Goal: Task Accomplishment & Management: Complete application form

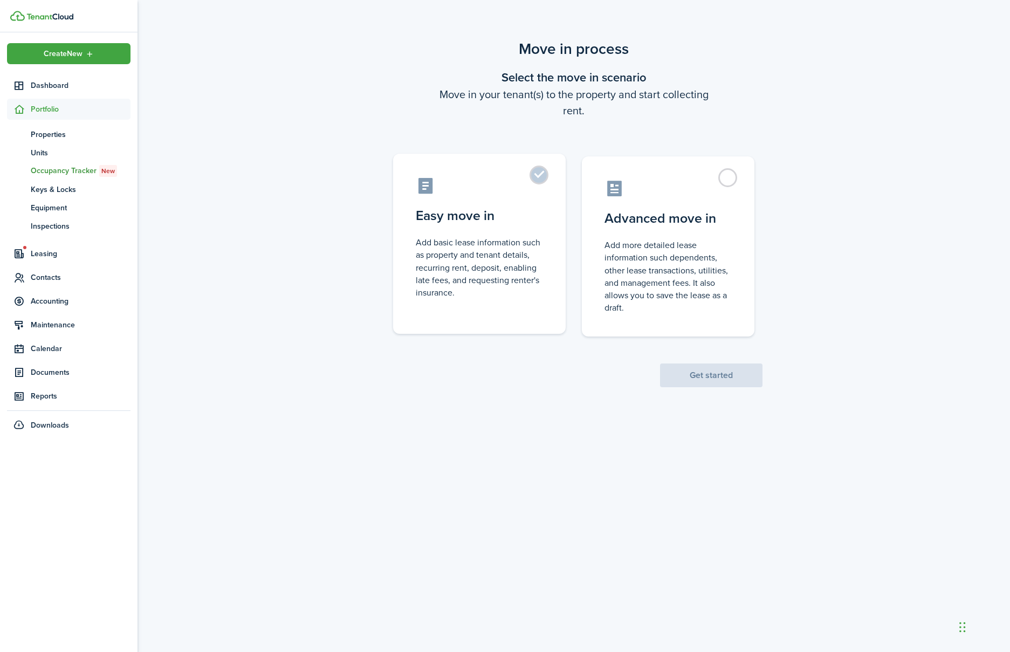
click at [529, 193] on control-radio-card-icon at bounding box center [479, 185] width 127 height 19
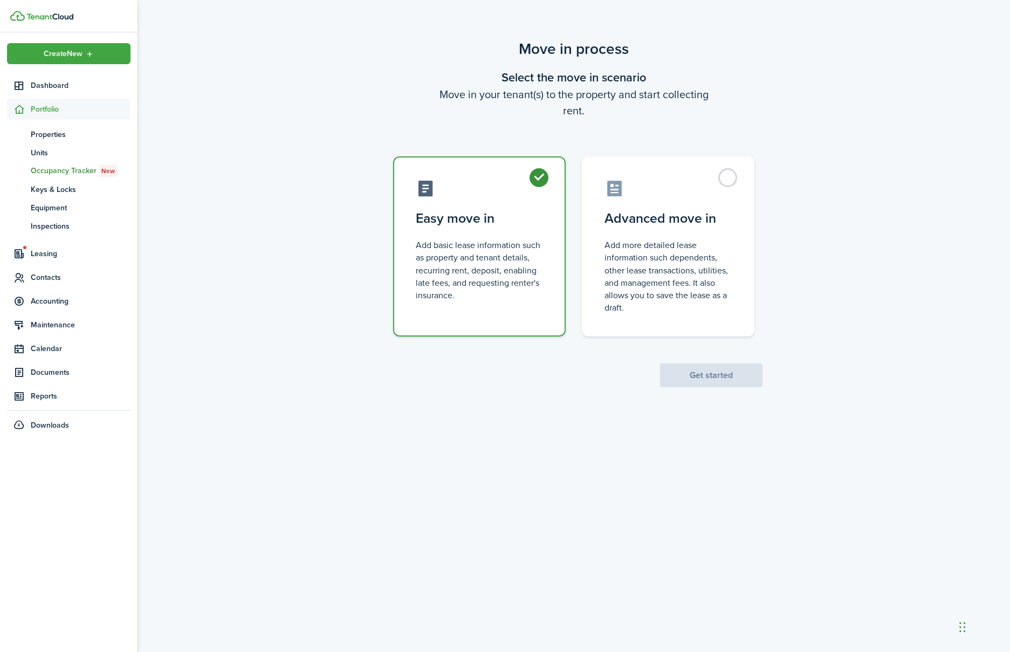
radio input "true"
click at [671, 376] on button "Get started" at bounding box center [711, 375] width 102 height 24
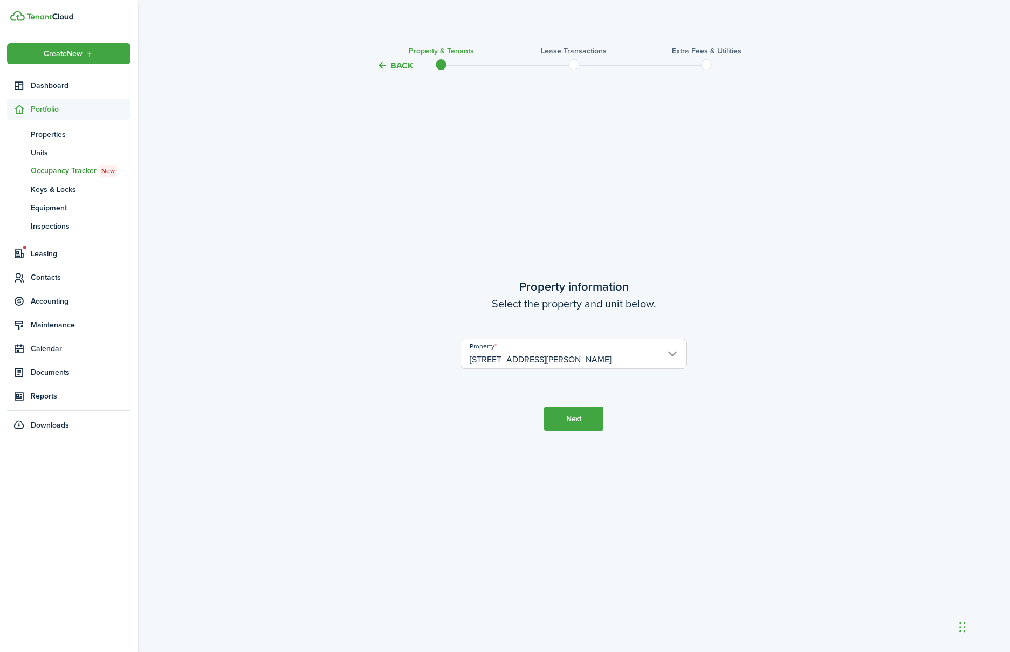
click at [579, 418] on button "Next" at bounding box center [573, 419] width 59 height 24
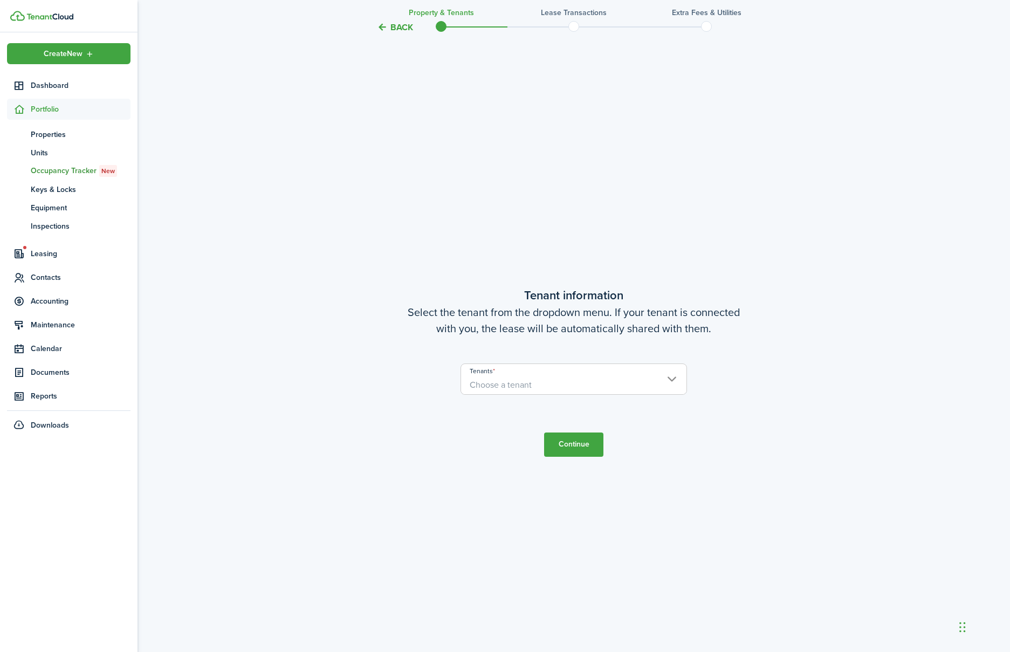
scroll to position [580, 0]
click at [593, 372] on input "Tenants" at bounding box center [573, 367] width 225 height 13
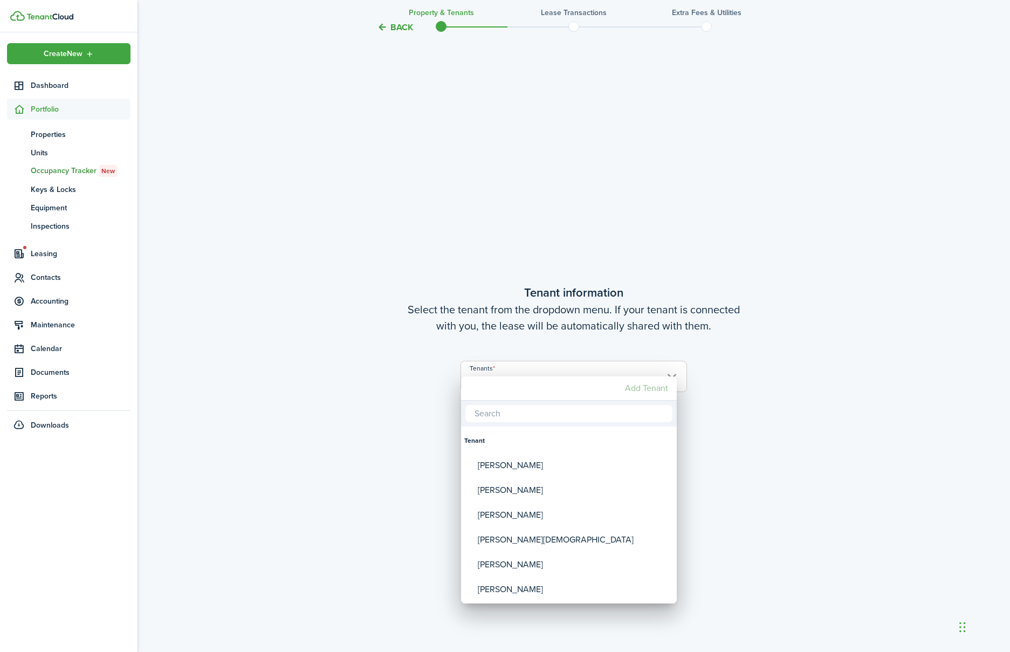
click at [639, 389] on mbsc-button "Add Tenant" at bounding box center [647, 388] width 52 height 19
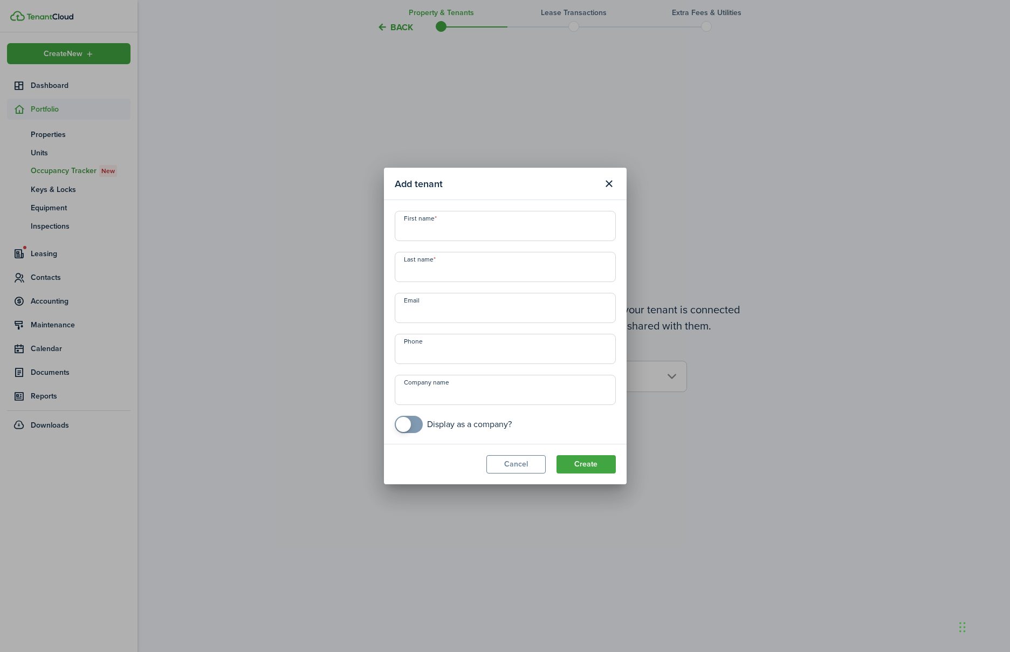
click at [519, 228] on input "First name" at bounding box center [505, 226] width 221 height 30
type input "[PERSON_NAME]"
type input "Pool"
click at [473, 324] on div "First name [PERSON_NAME] Last name Pool Email Phone Company name Display as a c…" at bounding box center [505, 322] width 232 height 222
click at [449, 313] on input "Email" at bounding box center [505, 308] width 221 height 30
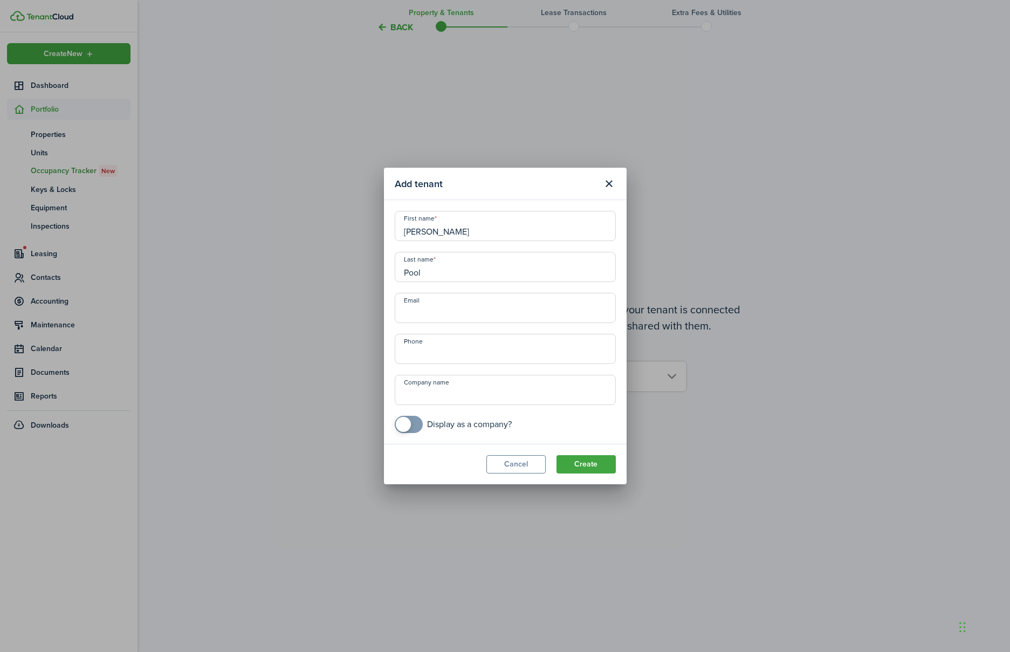
paste input "[EMAIL_ADDRESS][PERSON_NAME][DOMAIN_NAME]"
type input "[EMAIL_ADDRESS][PERSON_NAME][DOMAIN_NAME]"
click at [431, 359] on input "+1" at bounding box center [505, 349] width 221 height 30
paste input "[PHONE_NUMBER]"
type input "[PHONE_NUMBER]"
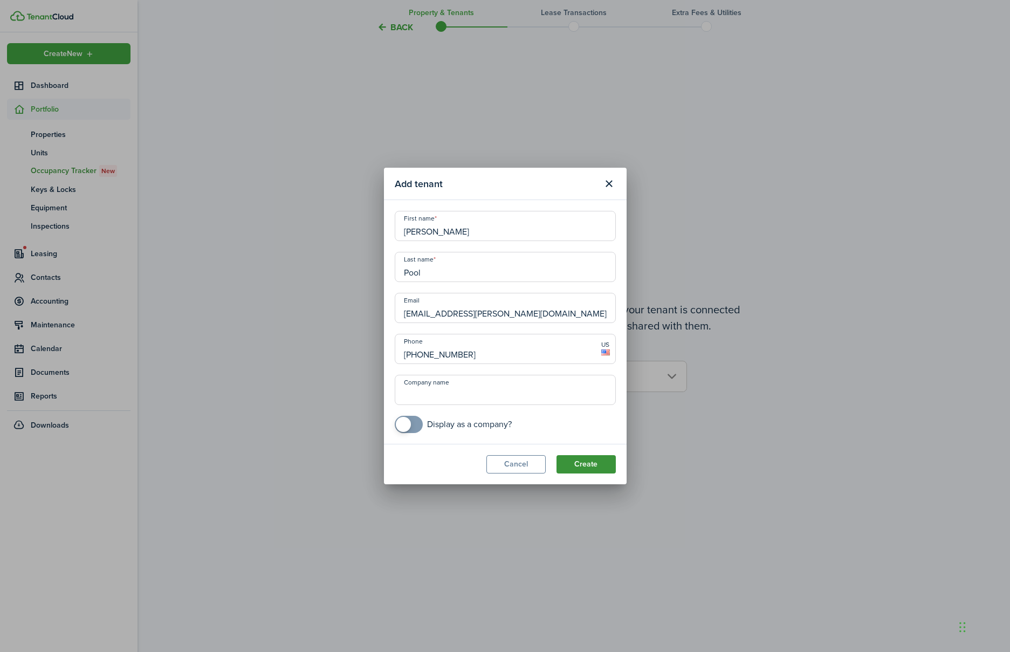
click at [602, 465] on button "Create" at bounding box center [585, 464] width 59 height 18
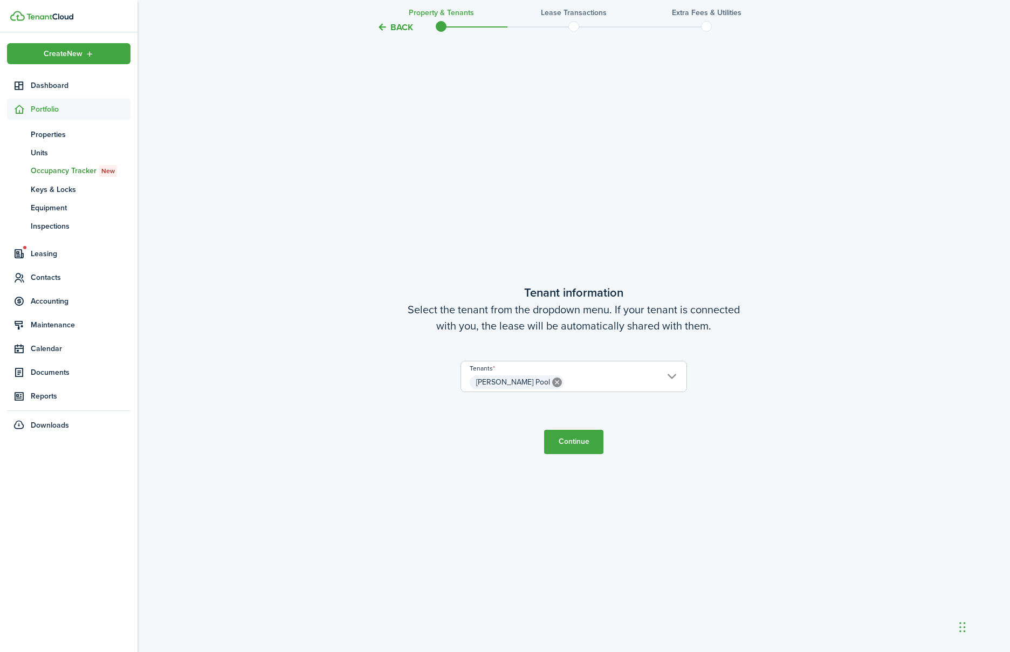
click at [572, 443] on button "Continue" at bounding box center [573, 442] width 59 height 24
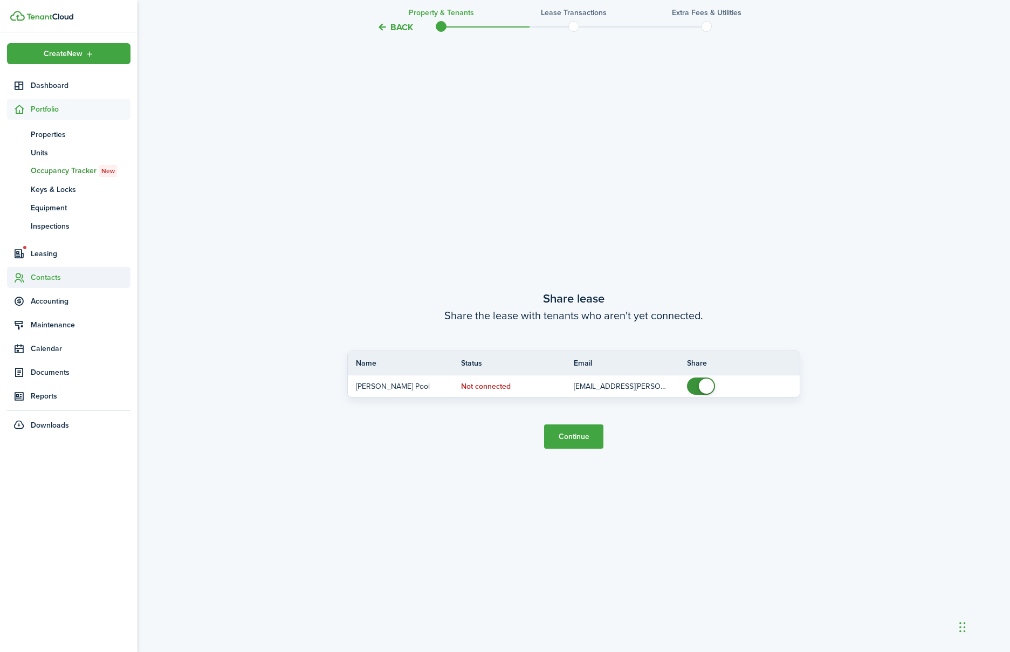
scroll to position [1232, 0]
click at [575, 436] on button "Continue" at bounding box center [573, 436] width 59 height 24
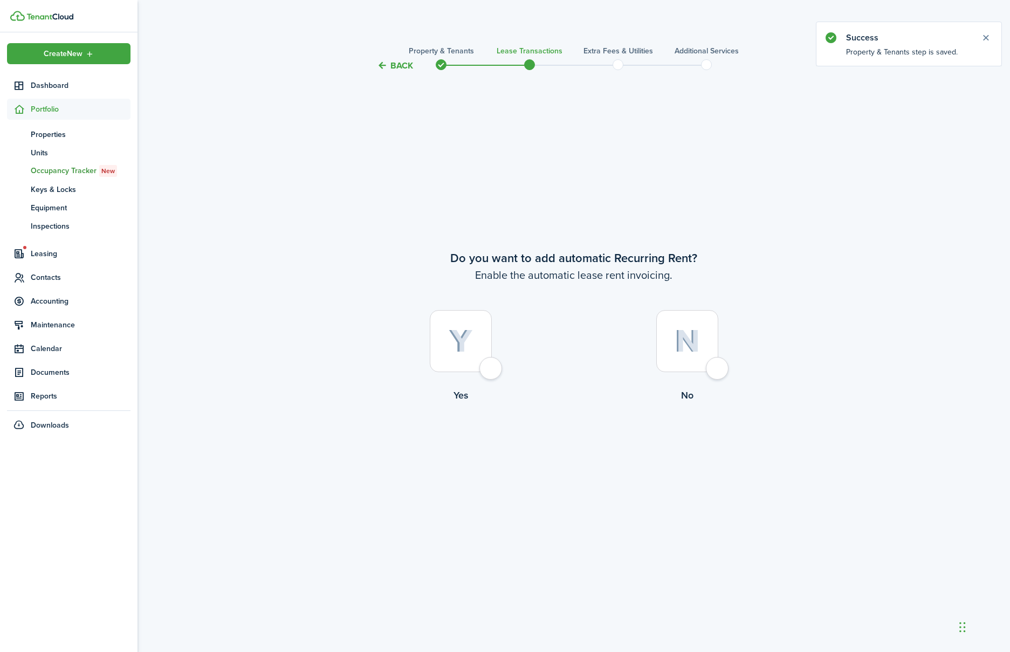
click at [491, 370] on div at bounding box center [461, 341] width 62 height 62
radio input "true"
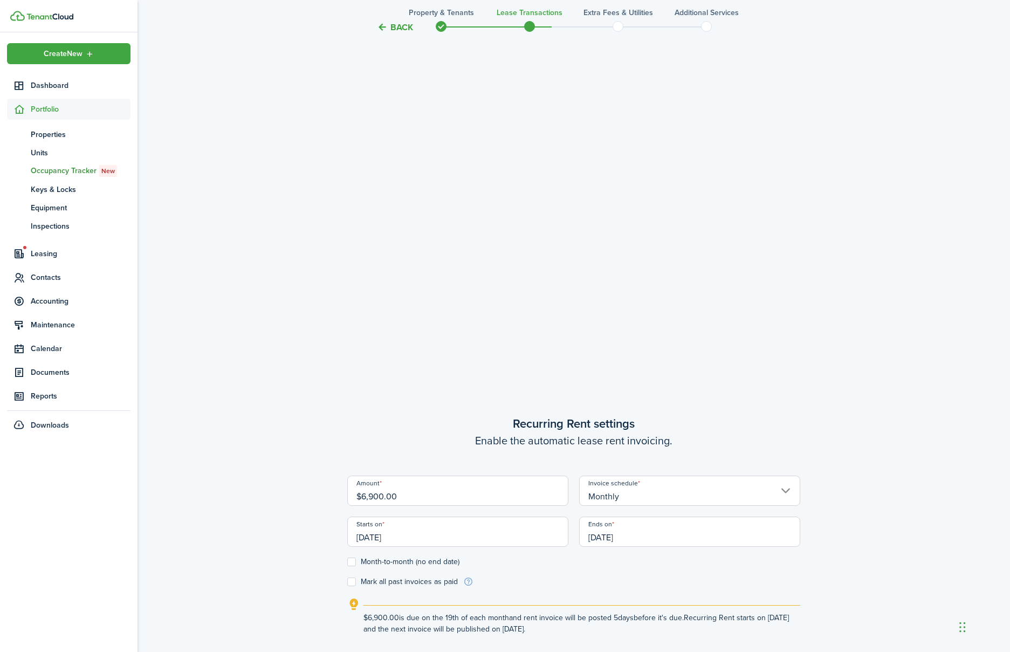
scroll to position [547, 0]
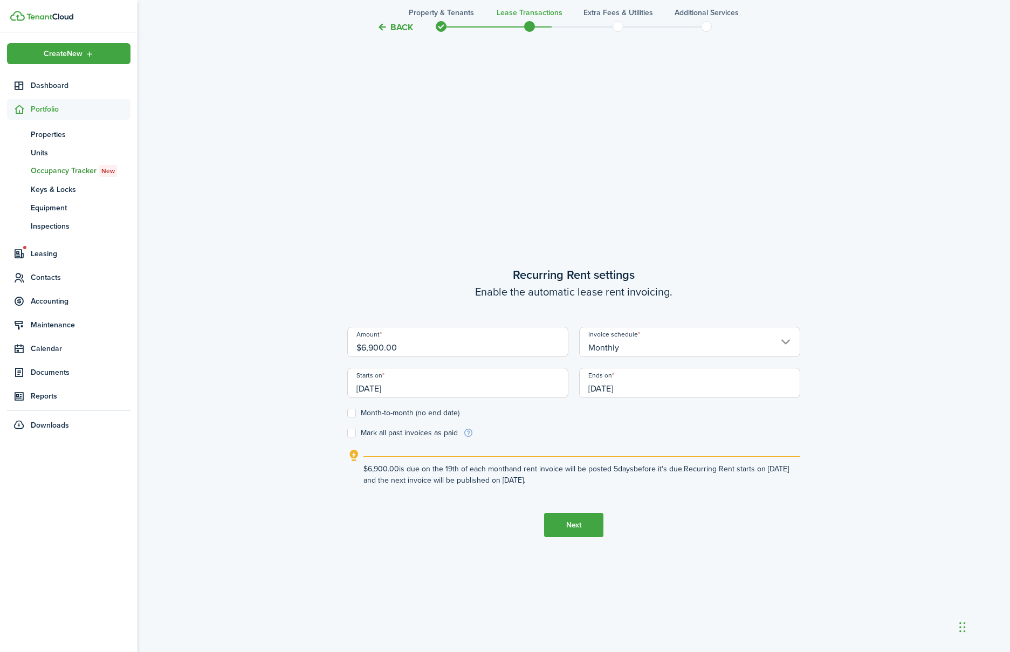
click at [446, 398] on div "Starts on [DATE]" at bounding box center [458, 388] width 232 height 41
click at [438, 392] on input "[DATE]" at bounding box center [457, 383] width 221 height 30
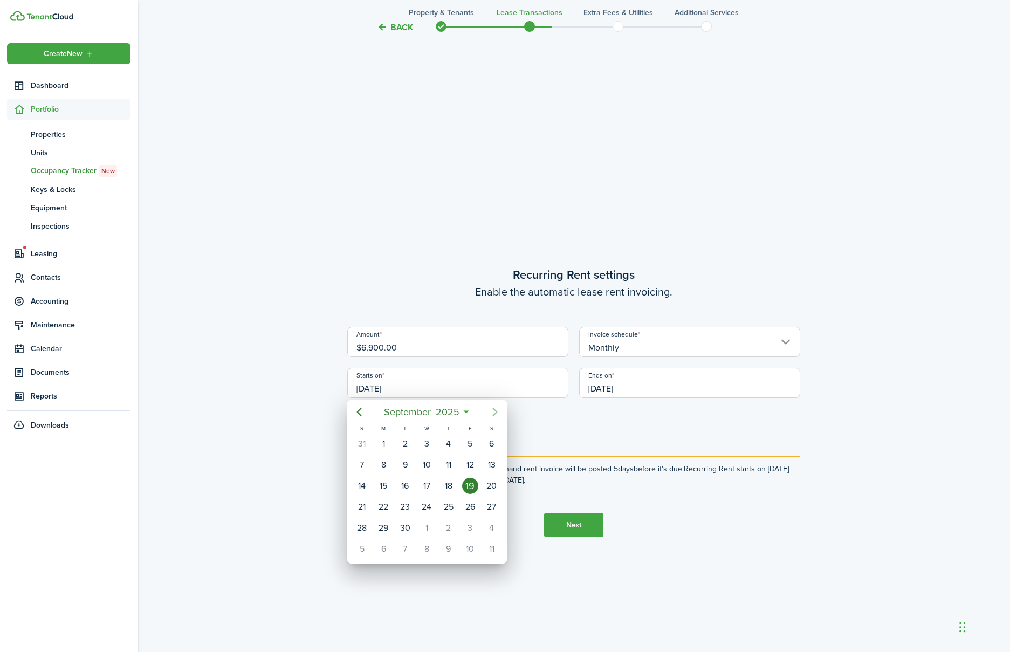
click at [495, 409] on icon "Next page" at bounding box center [495, 411] width 13 height 13
click at [425, 442] on div "1" at bounding box center [426, 444] width 16 height 16
type input "[DATE]"
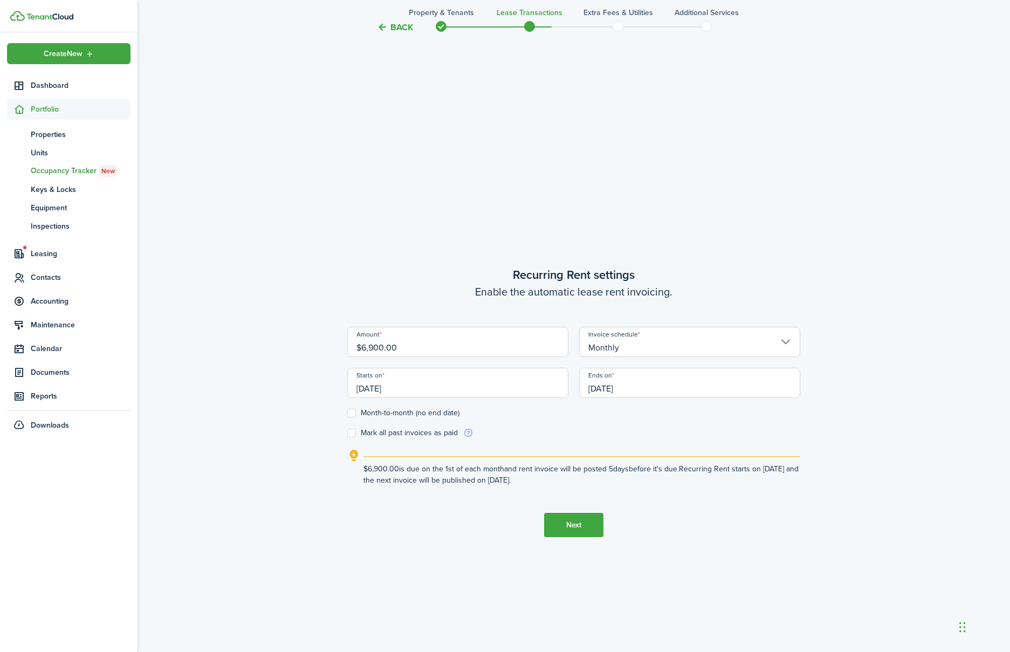
click at [653, 388] on input "[DATE]" at bounding box center [689, 383] width 221 height 30
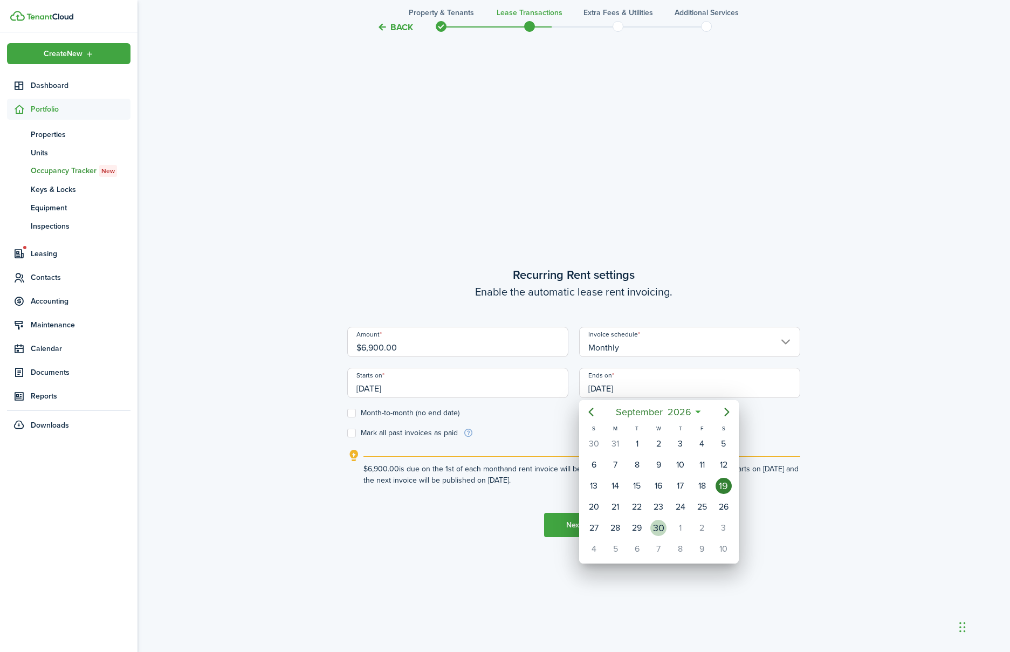
click at [661, 526] on div "30" at bounding box center [658, 528] width 16 height 16
type input "[DATE]"
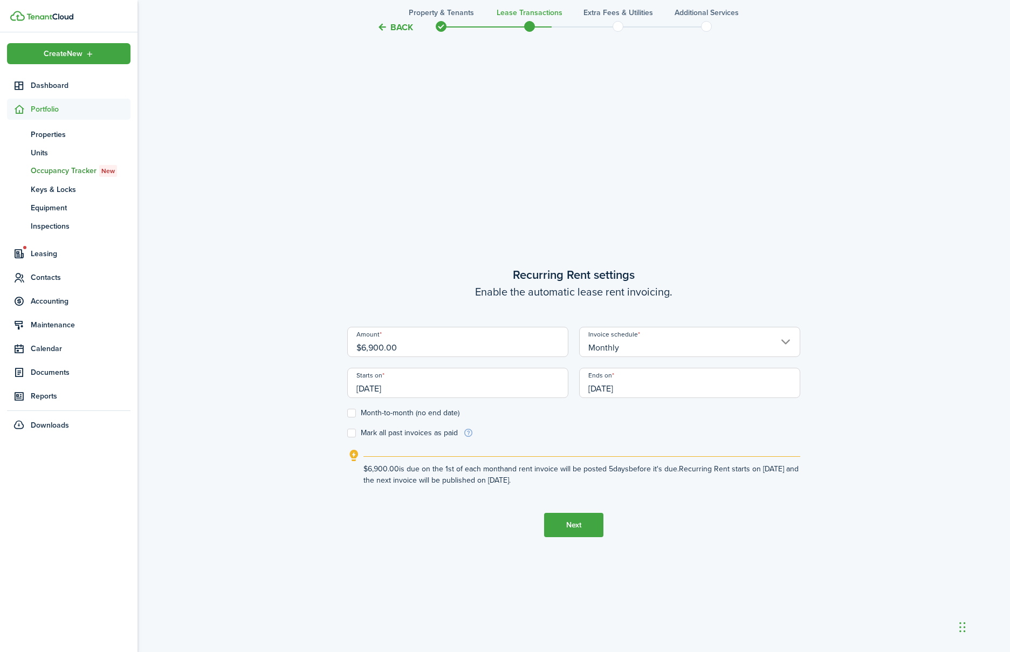
click at [576, 527] on button "Next" at bounding box center [573, 525] width 59 height 24
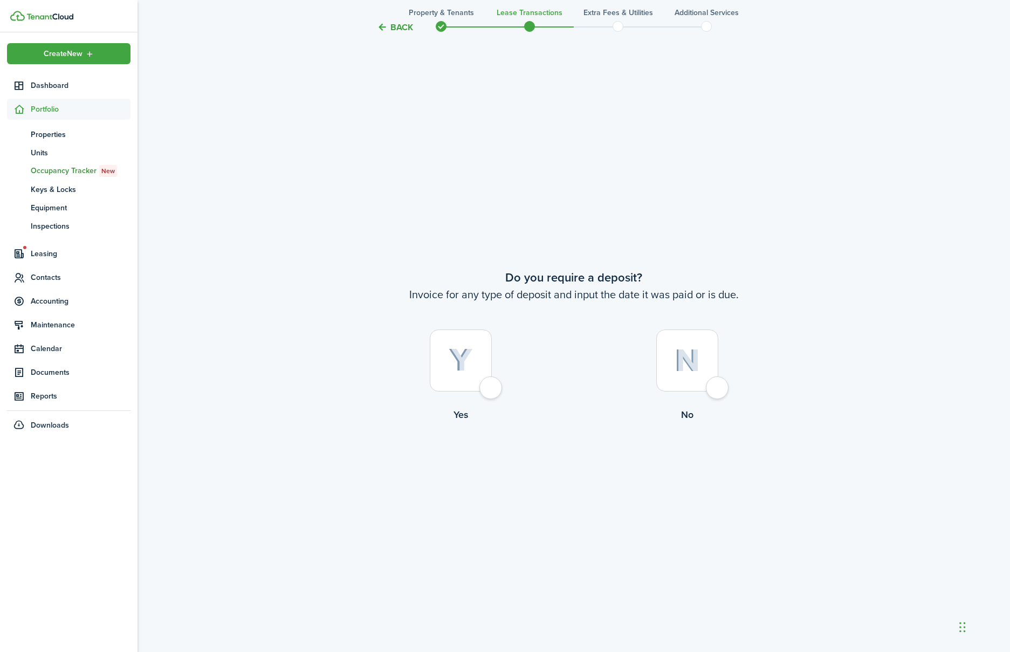
scroll to position [1232, 0]
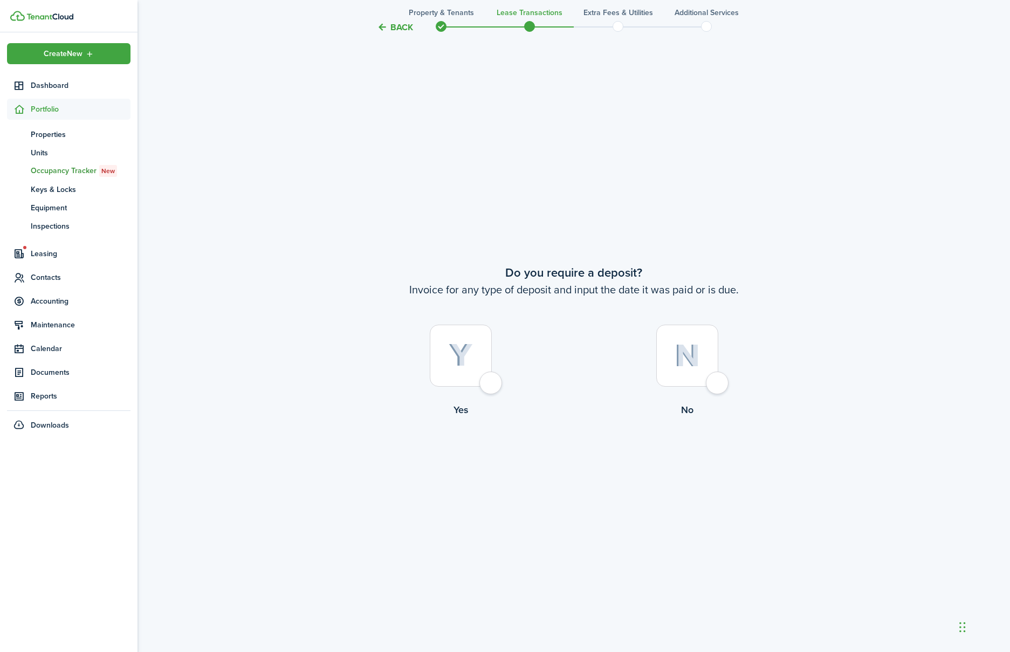
click at [487, 381] on div at bounding box center [461, 356] width 62 height 62
radio input "true"
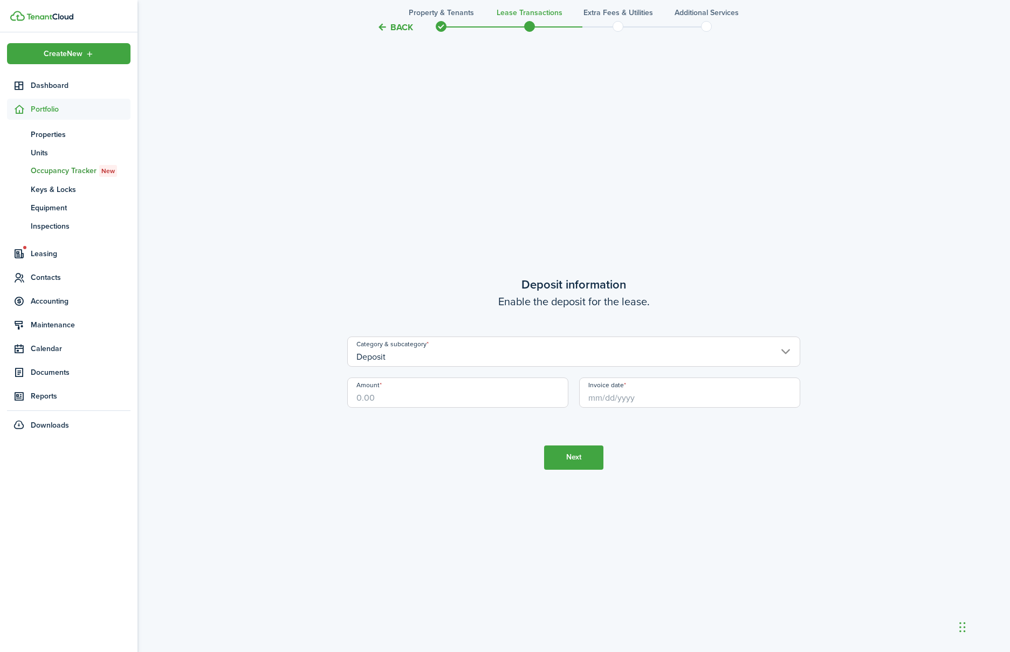
scroll to position [1883, 0]
click at [465, 391] on input "Amount" at bounding box center [457, 389] width 221 height 30
click at [654, 394] on input "Invoice date" at bounding box center [689, 389] width 221 height 30
type input "$3,000.00"
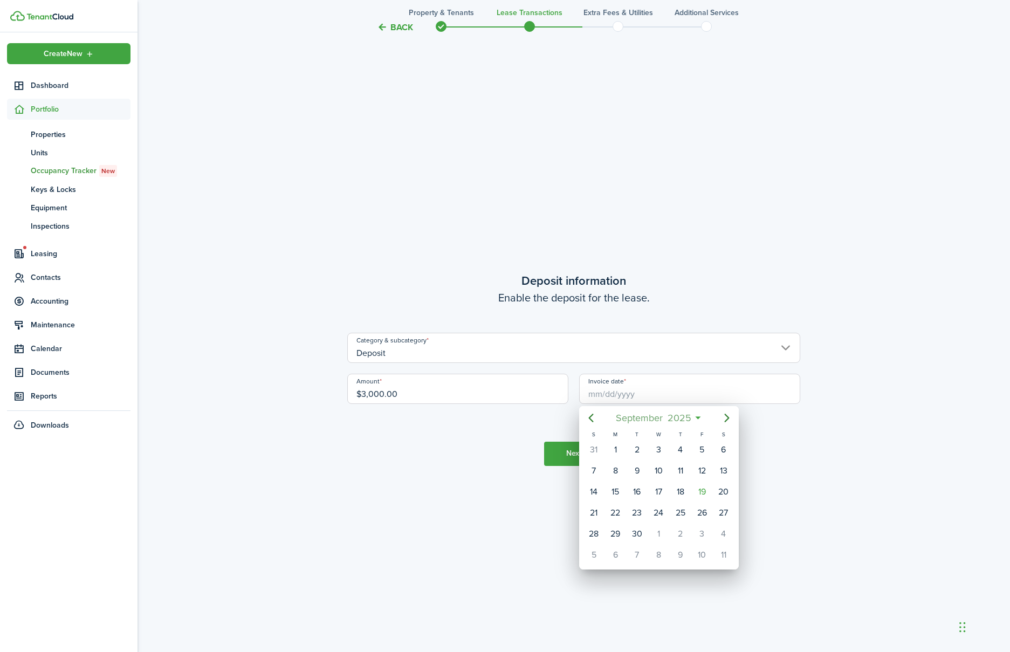
click at [694, 416] on mbsc-button "[DATE]" at bounding box center [653, 417] width 89 height 19
click at [672, 418] on icon at bounding box center [671, 417] width 11 height 11
click at [696, 419] on mbsc-button "[DATE]" at bounding box center [653, 417] width 89 height 19
click at [596, 419] on icon "Previous page" at bounding box center [590, 417] width 13 height 13
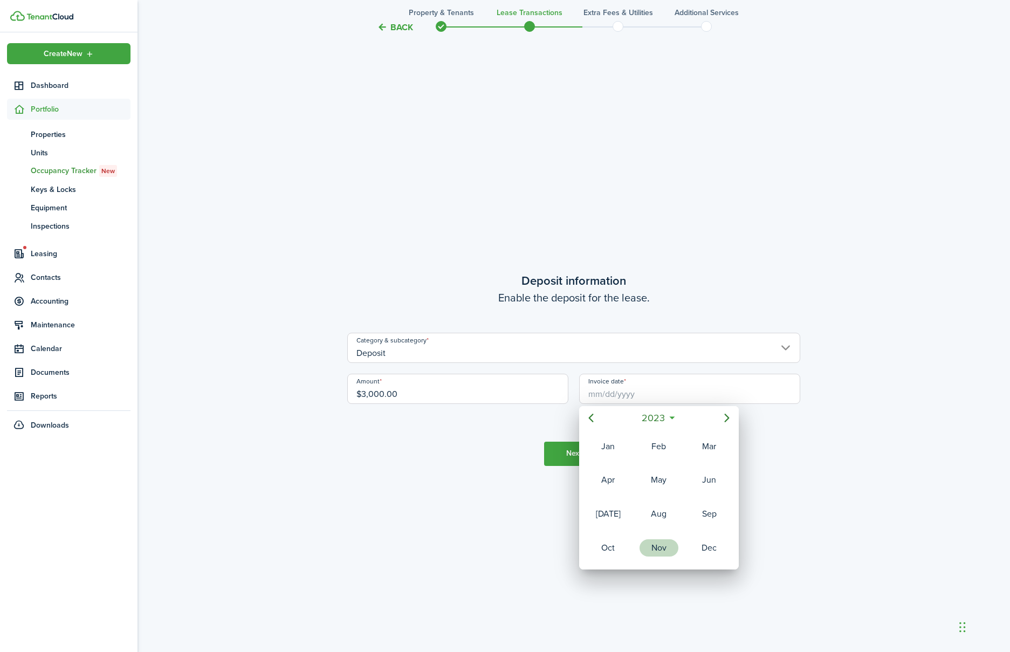
click at [653, 541] on div "Nov" at bounding box center [658, 547] width 39 height 17
click at [684, 533] on div "30" at bounding box center [680, 534] width 16 height 16
type input "[DATE]"
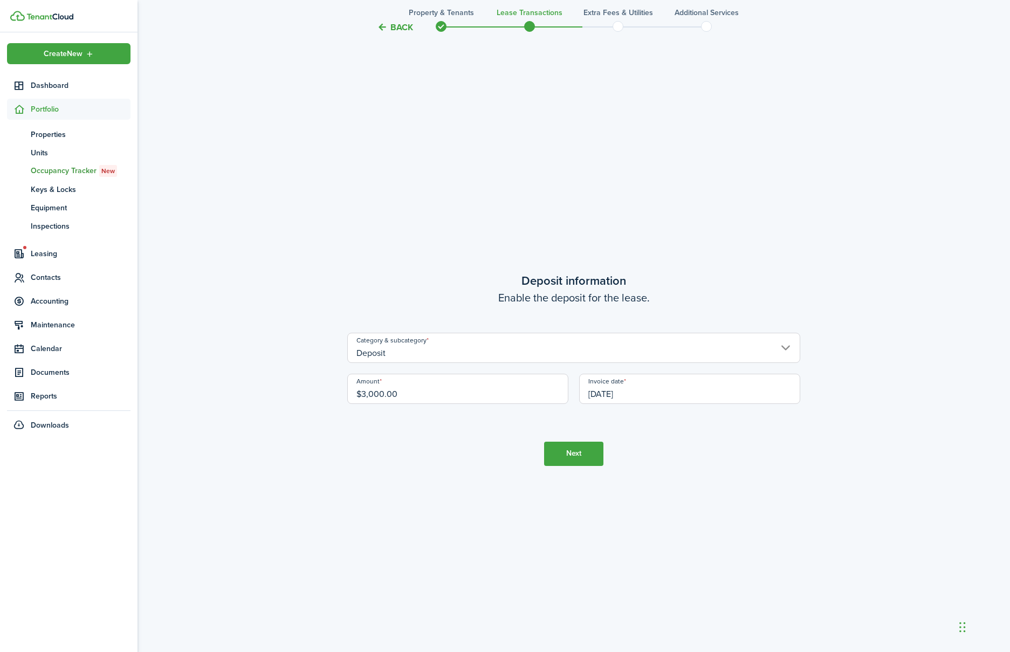
click at [579, 453] on button "Next" at bounding box center [573, 454] width 59 height 24
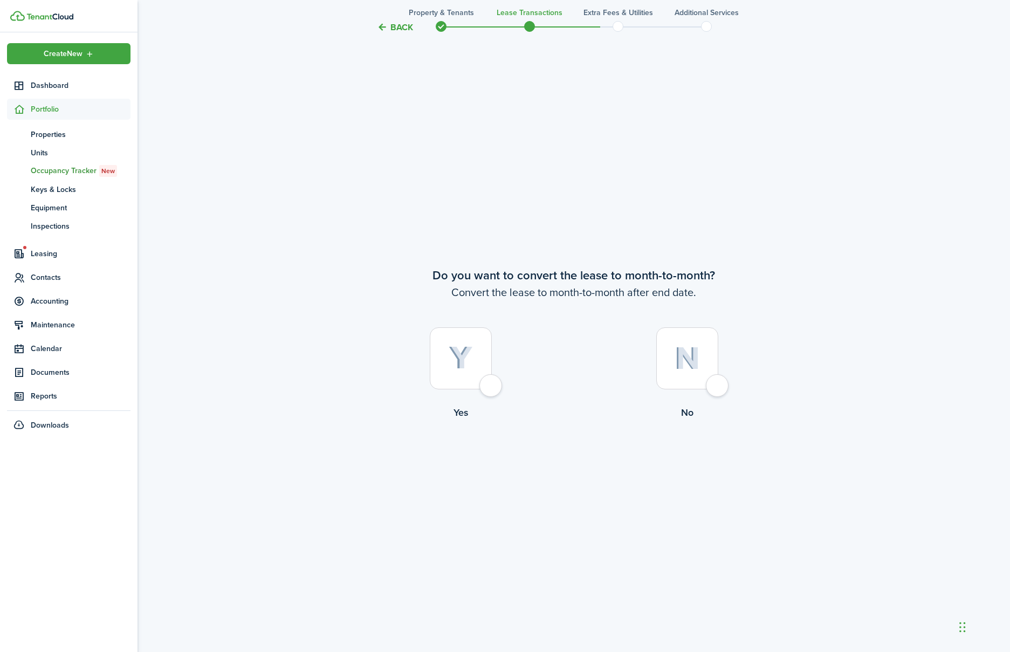
scroll to position [2535, 0]
click at [717, 381] on div at bounding box center [687, 356] width 62 height 62
radio input "true"
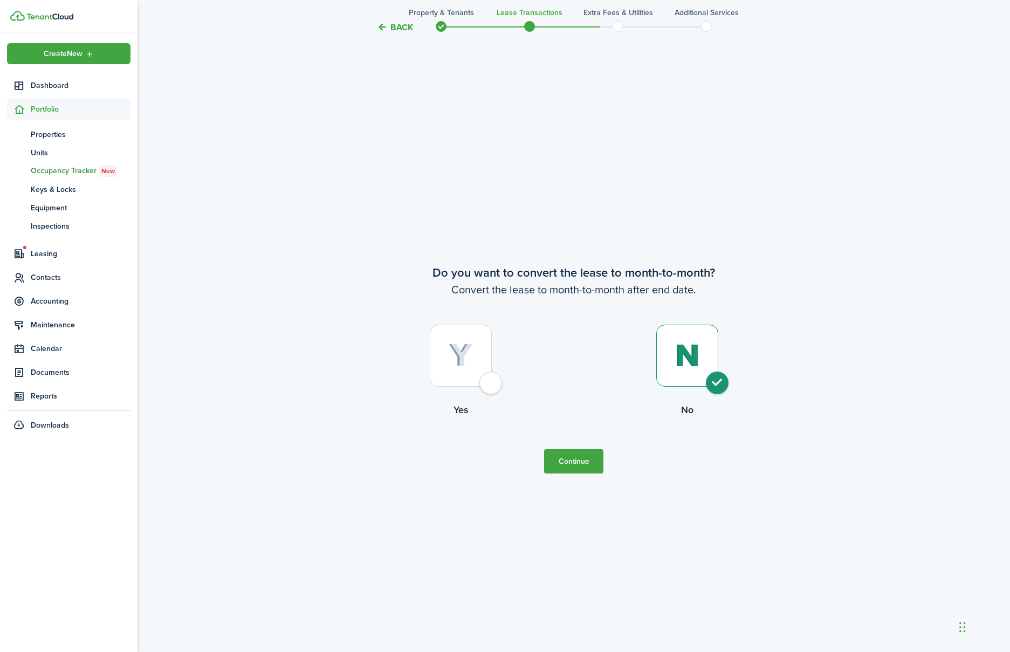
click at [587, 463] on button "Continue" at bounding box center [573, 461] width 59 height 24
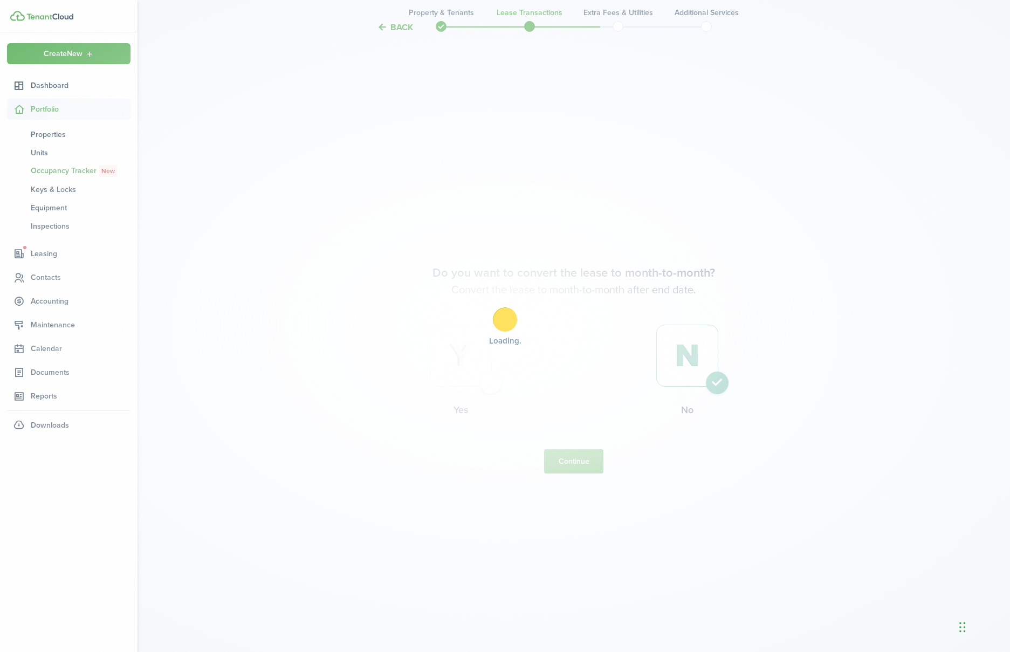
scroll to position [0, 0]
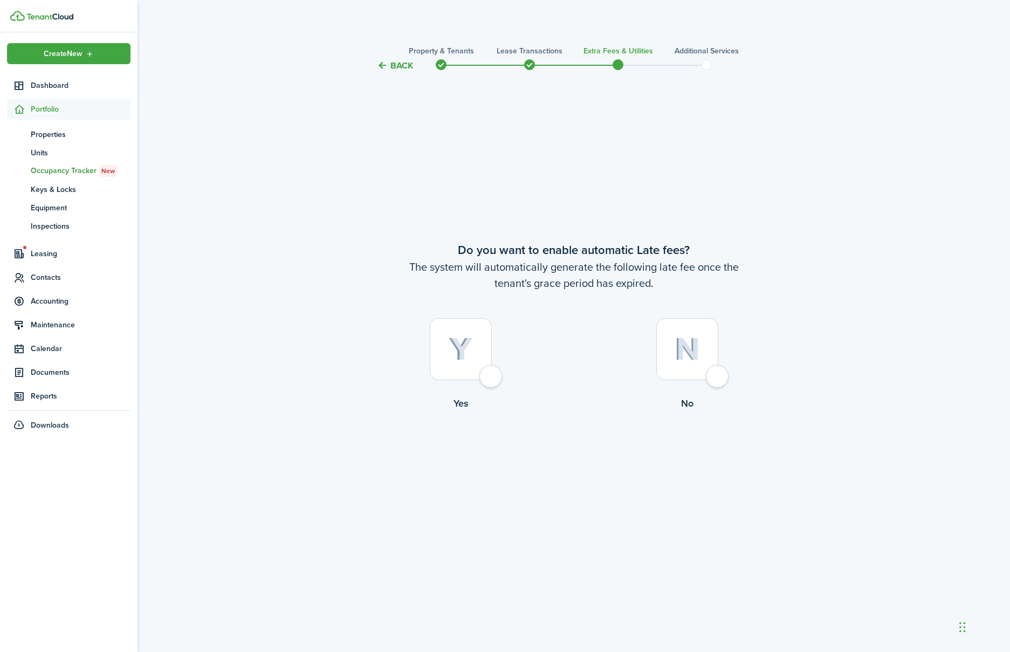
click at [488, 377] on div at bounding box center [461, 349] width 62 height 62
radio input "true"
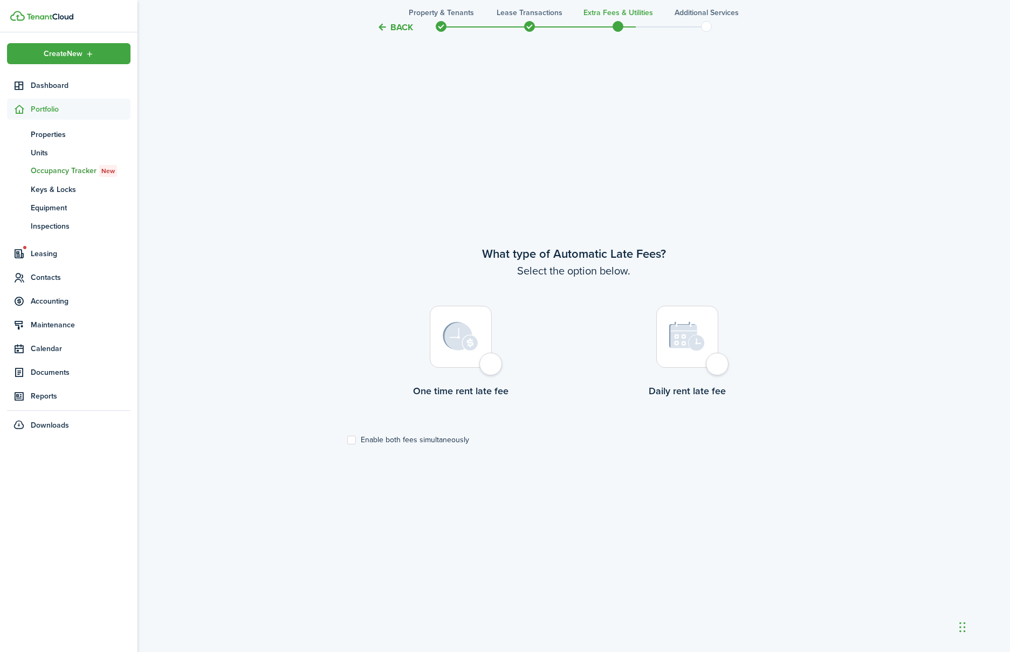
scroll to position [580, 0]
click at [713, 366] on div at bounding box center [687, 335] width 62 height 62
radio input "true"
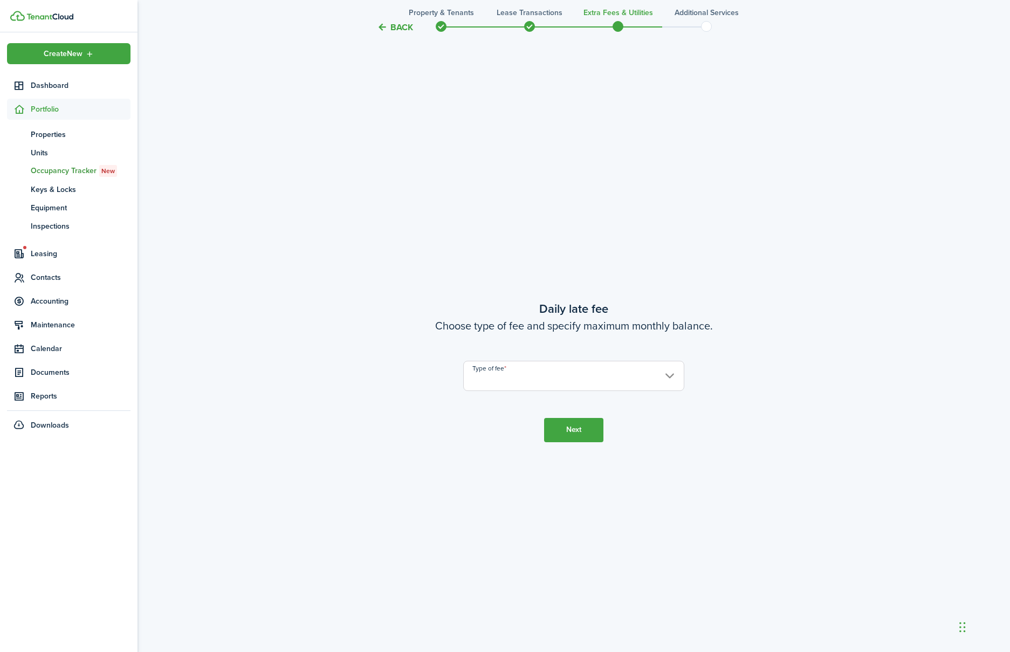
scroll to position [1232, 0]
click at [653, 376] on input "Type of fee" at bounding box center [573, 374] width 221 height 30
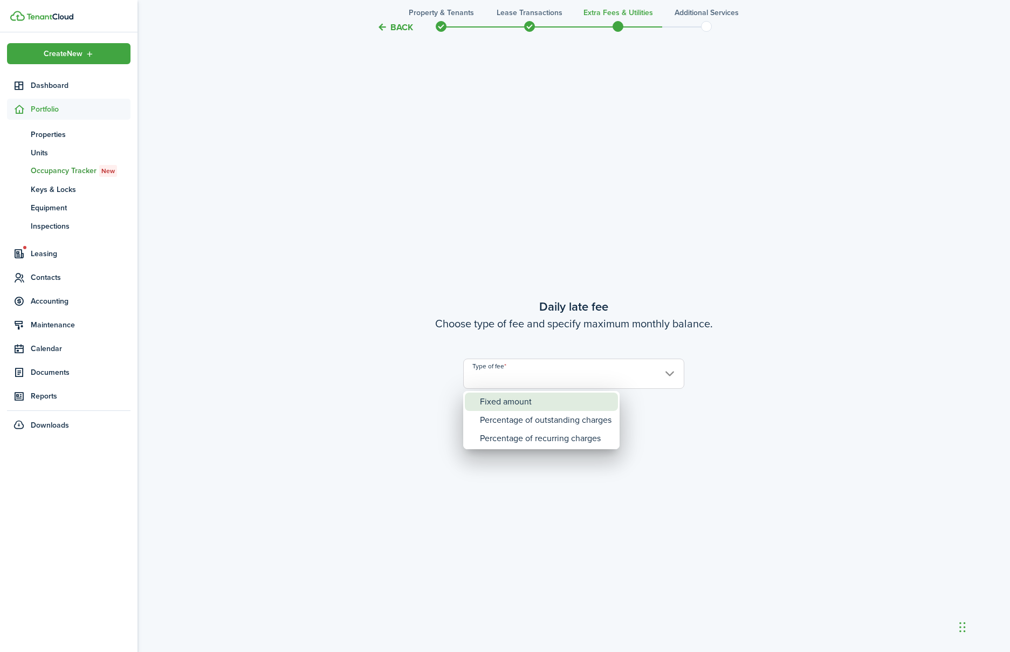
click at [569, 405] on div "Fixed amount" at bounding box center [546, 402] width 132 height 18
type input "Fixed amount"
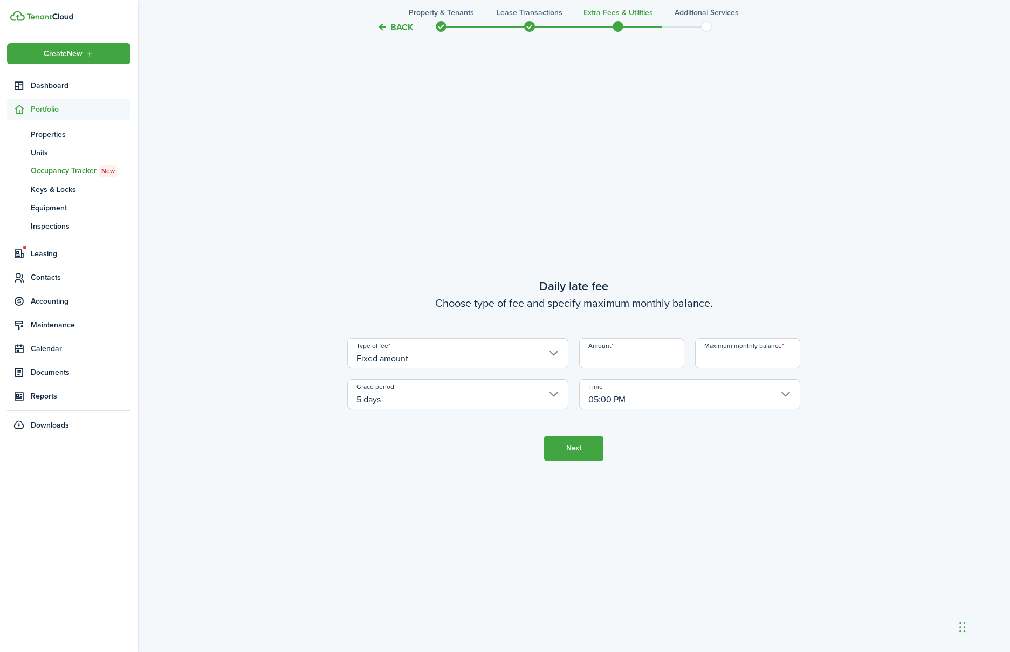
click at [612, 349] on input "Amount" at bounding box center [631, 353] width 105 height 30
type input "$25.00"
click at [749, 361] on input "Maximum monthly balance" at bounding box center [747, 353] width 105 height 30
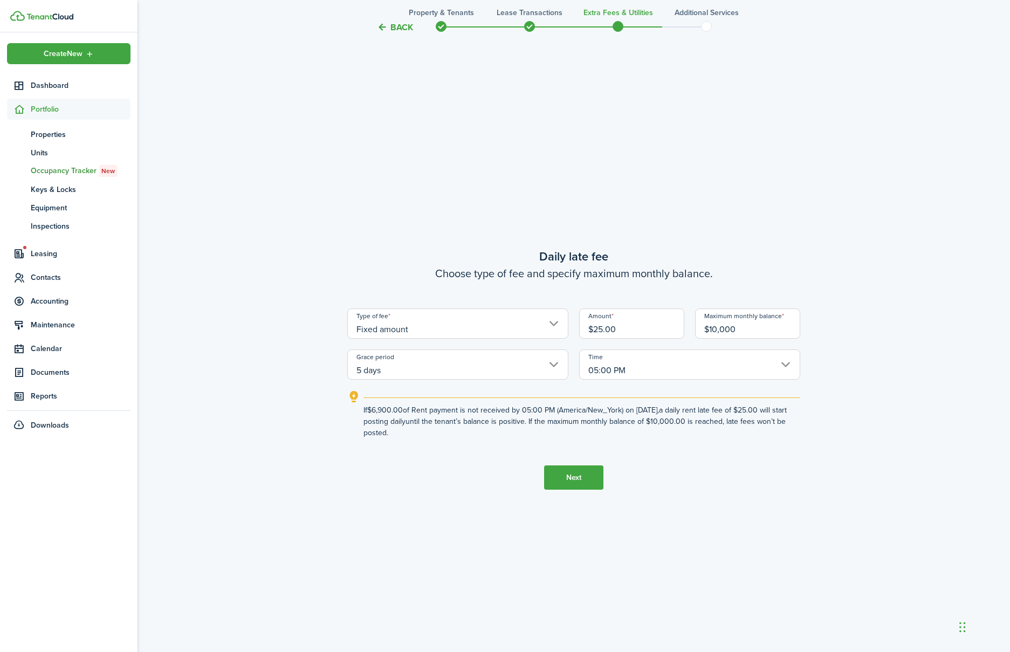
type input "$10,000.00"
click at [570, 482] on button "Next" at bounding box center [573, 477] width 59 height 24
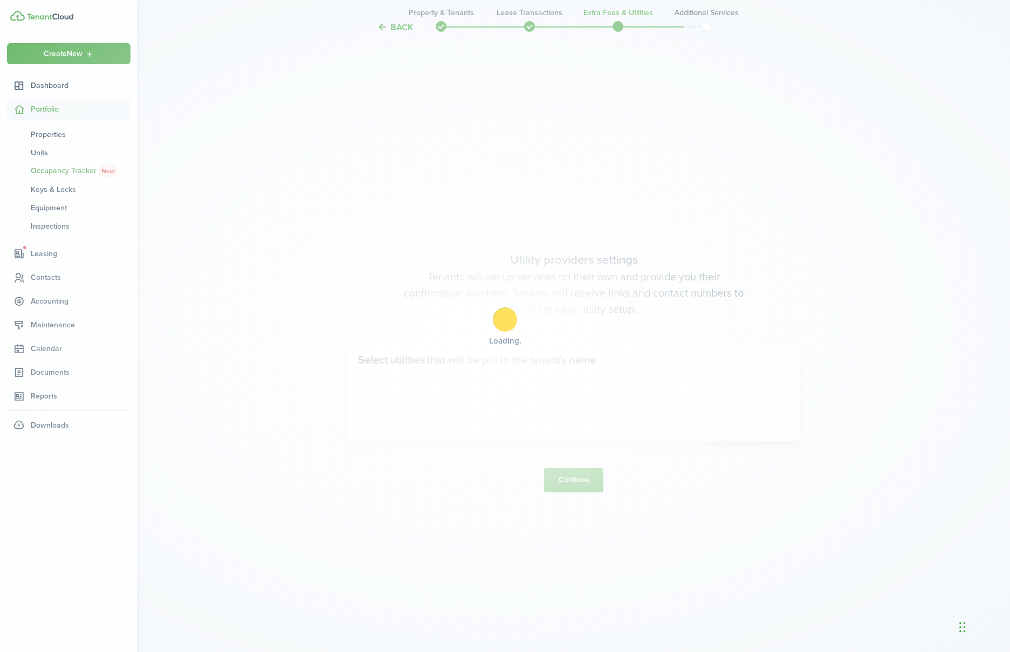
scroll to position [1883, 0]
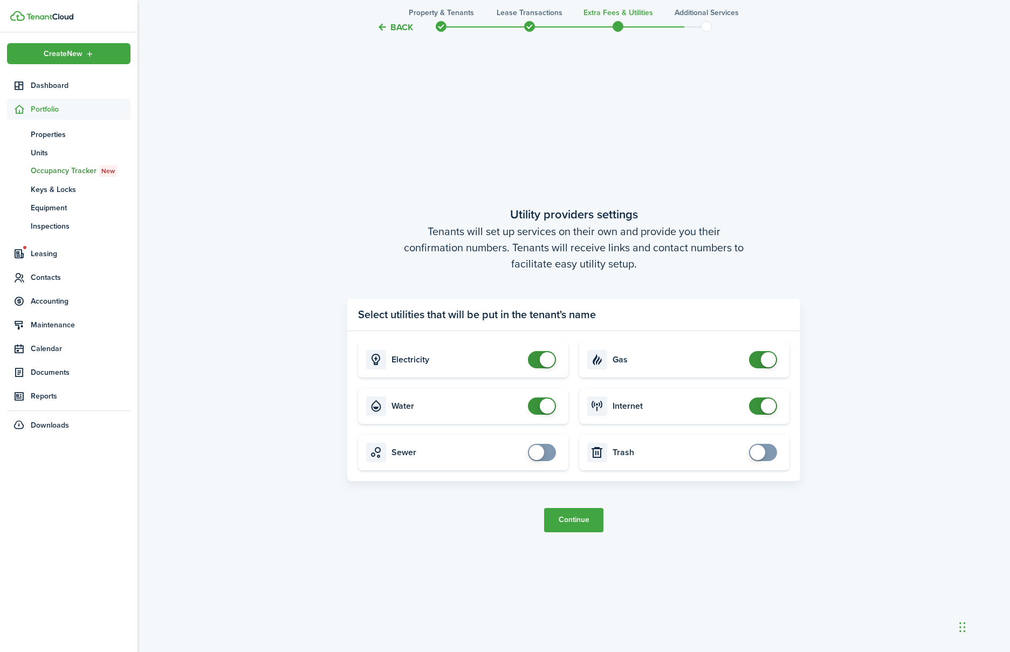
checkbox input "false"
click at [545, 356] on span at bounding box center [547, 359] width 15 height 15
checkbox input "false"
click at [544, 405] on span at bounding box center [547, 405] width 15 height 15
checkbox input "false"
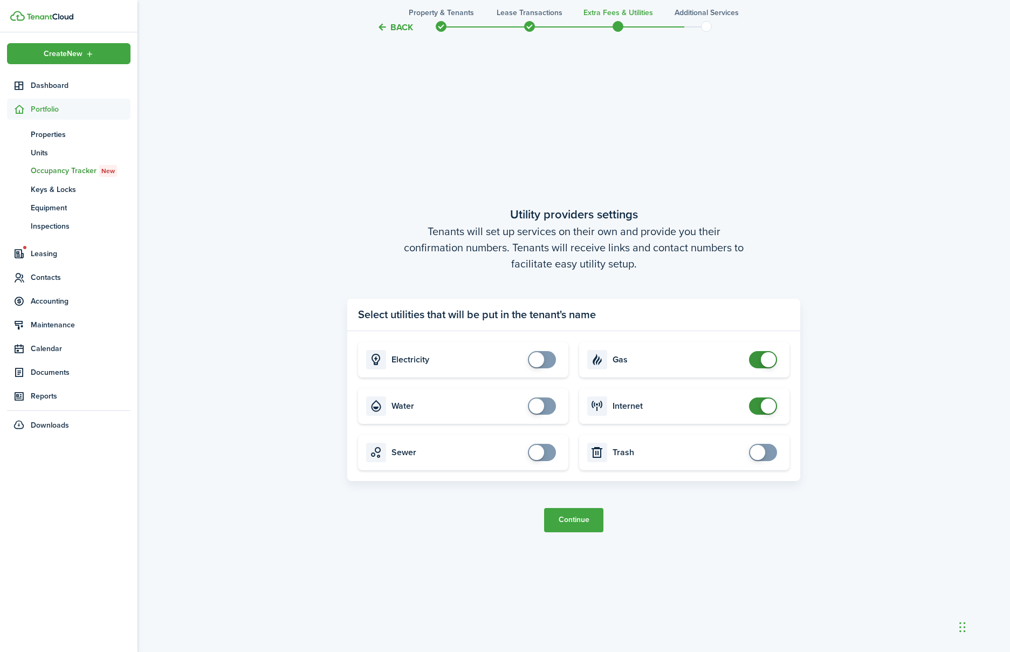
click at [760, 361] on span at bounding box center [763, 359] width 11 height 17
checkbox input "false"
click at [765, 407] on span at bounding box center [768, 405] width 15 height 15
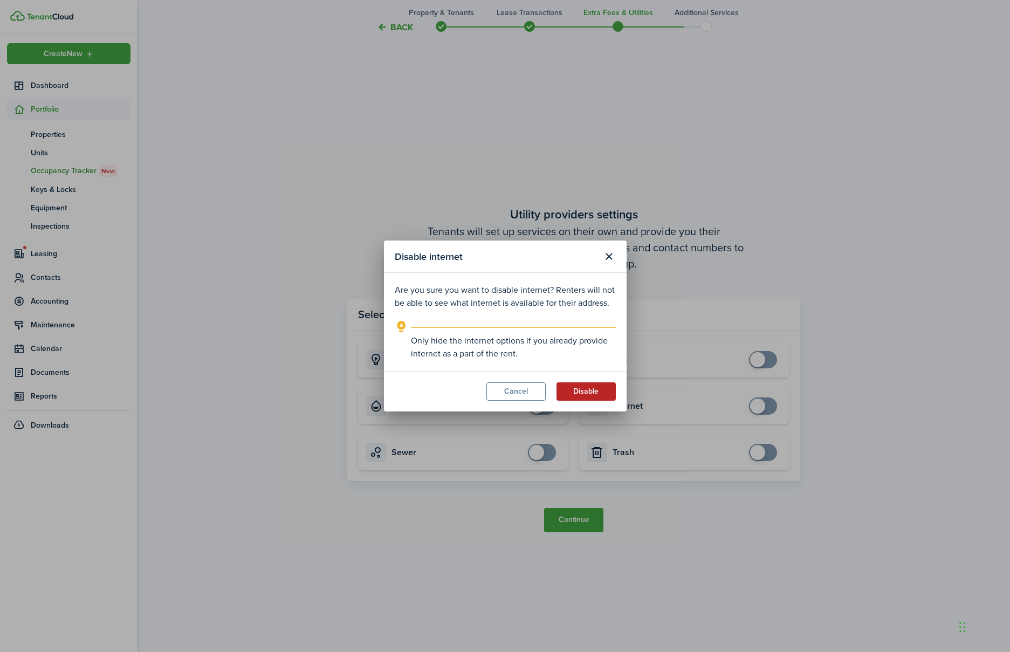
click at [587, 394] on button "Disable" at bounding box center [585, 391] width 59 height 18
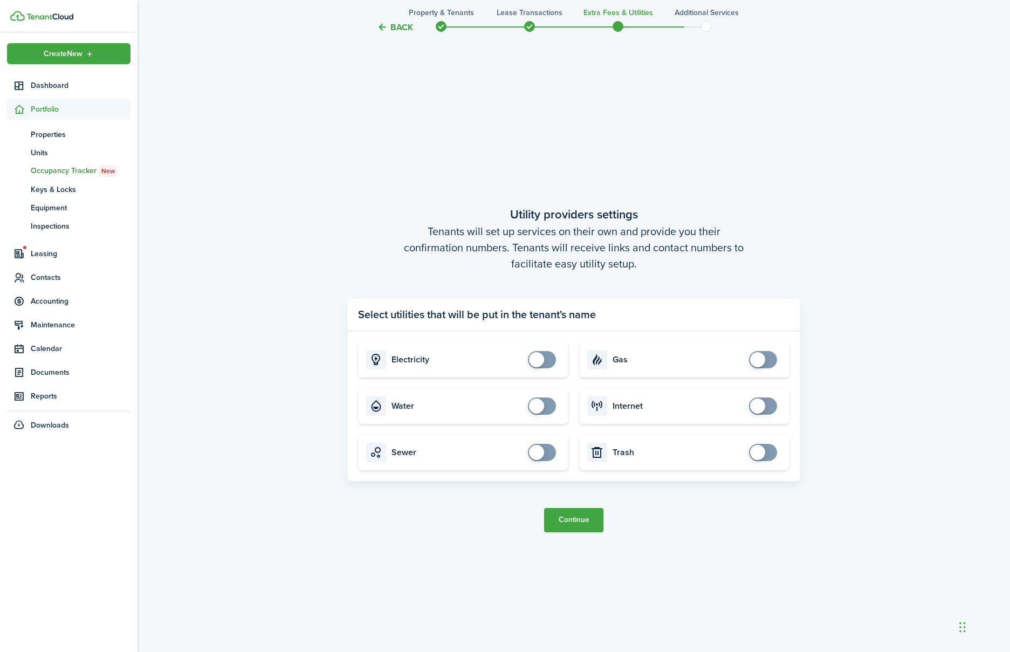
click at [570, 519] on button "Continue" at bounding box center [573, 520] width 59 height 24
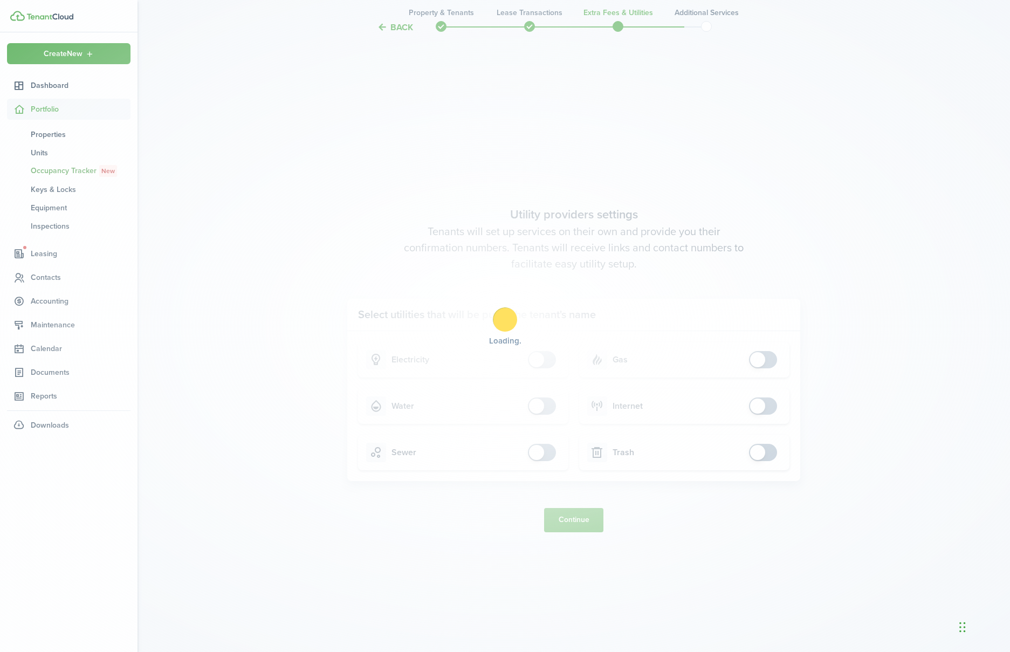
scroll to position [0, 0]
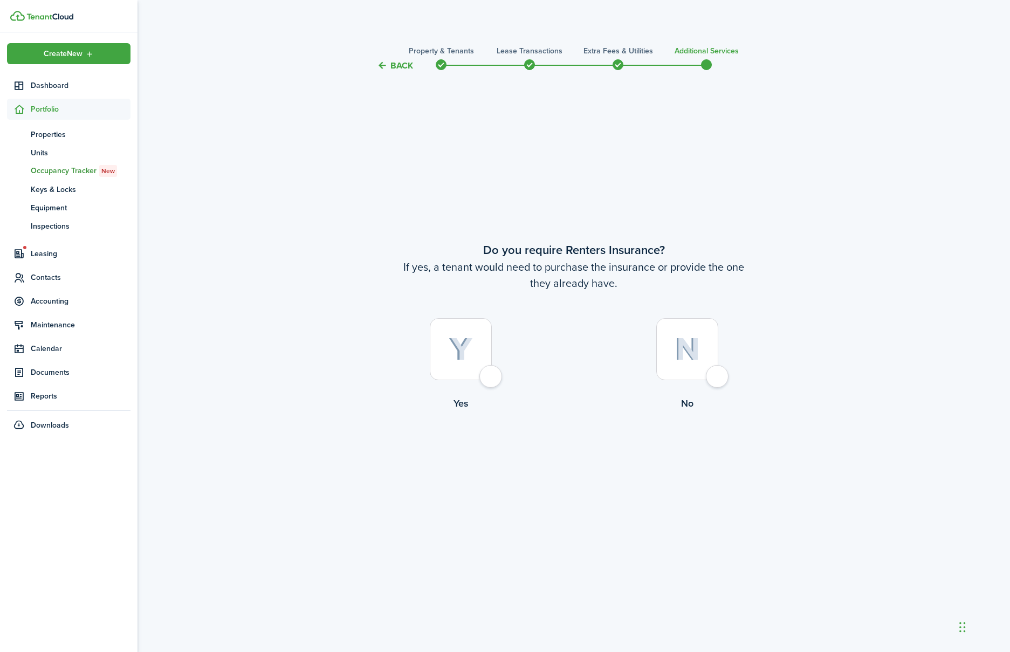
click at [718, 374] on div at bounding box center [687, 349] width 62 height 62
radio input "true"
click at [593, 452] on button "Complete move in" at bounding box center [573, 455] width 79 height 24
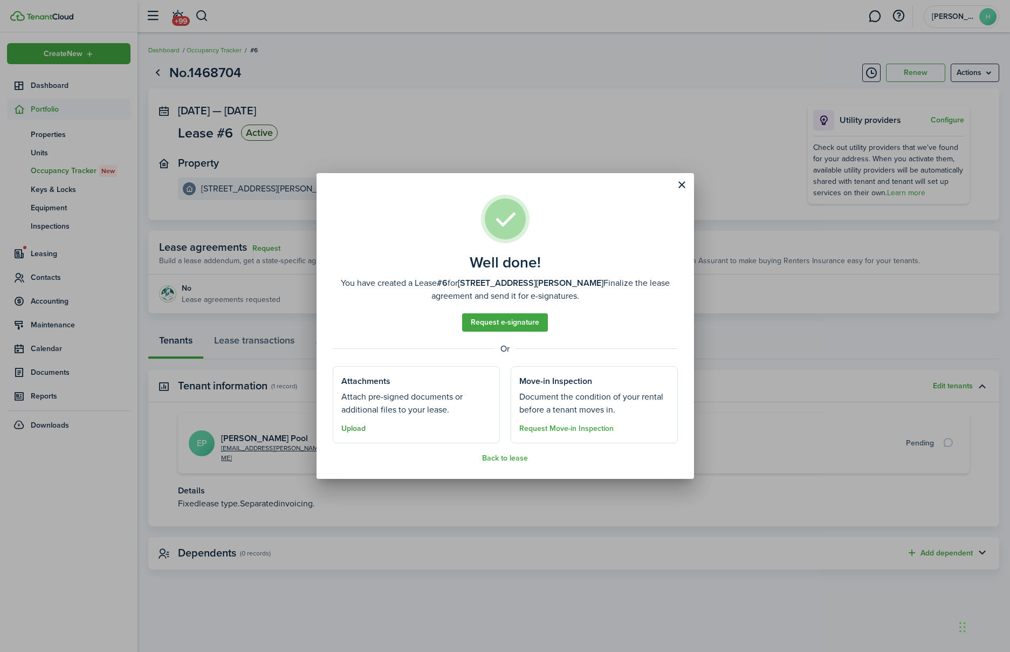
click at [348, 432] on button "Upload" at bounding box center [353, 428] width 24 height 9
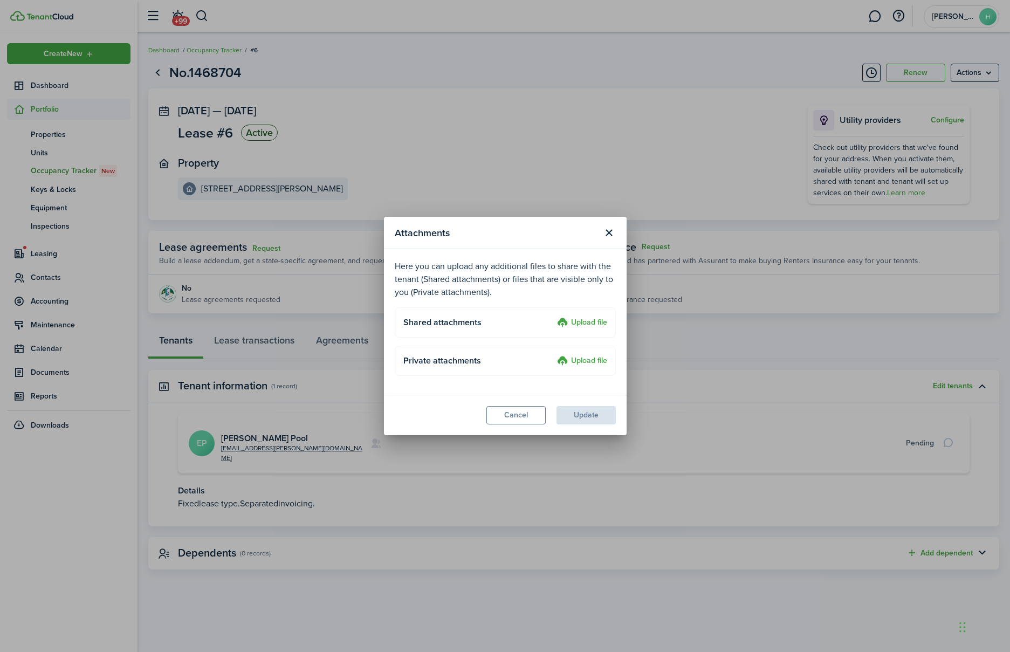
click at [579, 321] on label "Upload file" at bounding box center [582, 323] width 50 height 13
click at [553, 317] on input "Upload file" at bounding box center [553, 317] width 0 height 0
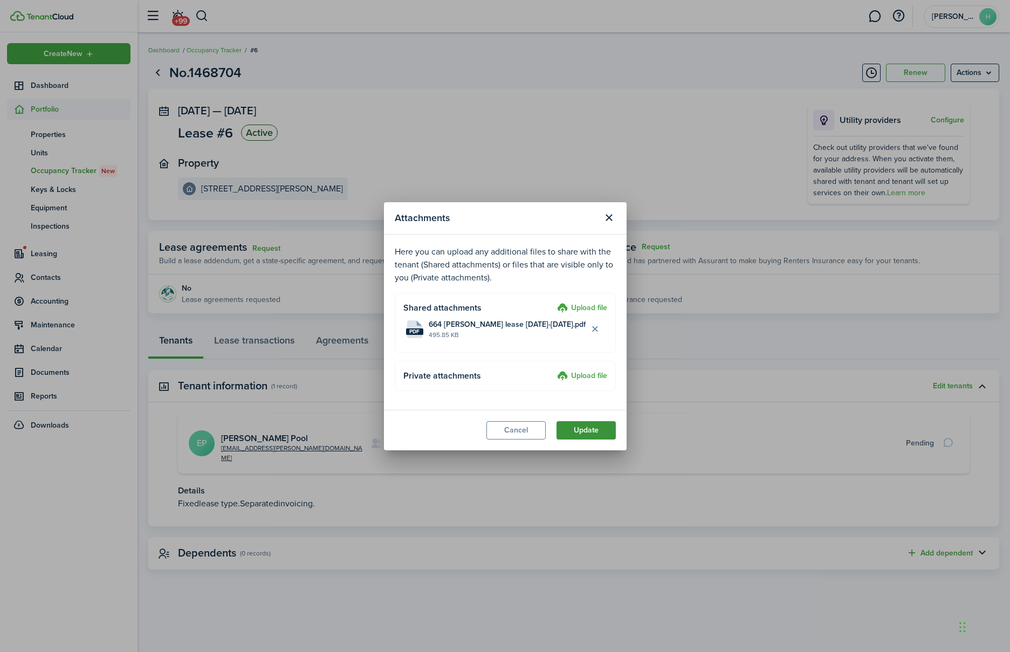
click at [600, 432] on button "Update" at bounding box center [585, 430] width 59 height 18
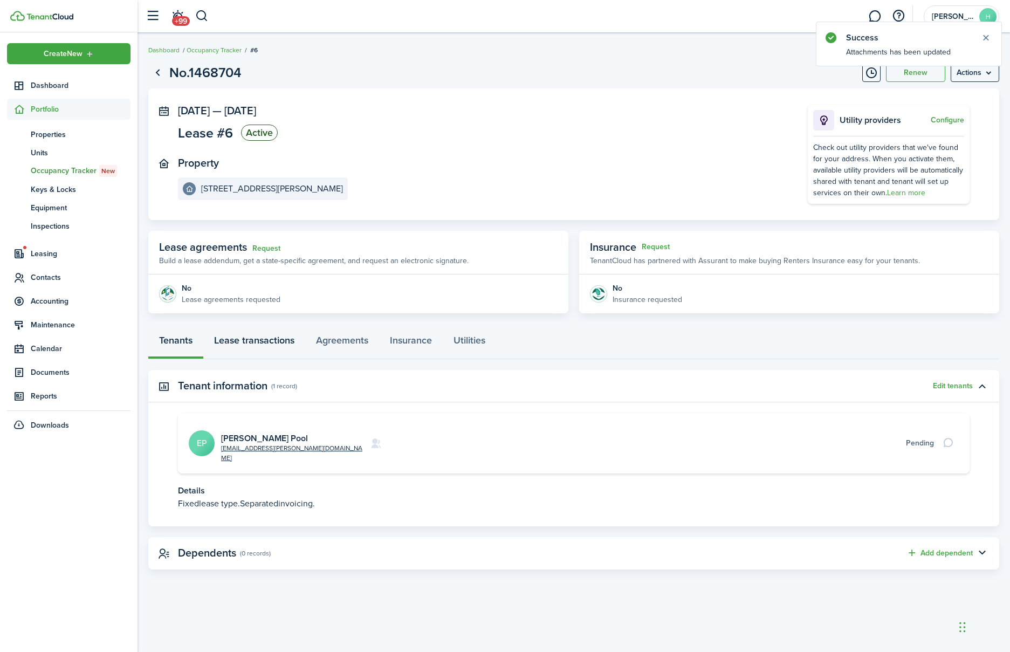
click at [265, 344] on link "Lease transactions" at bounding box center [254, 343] width 102 height 32
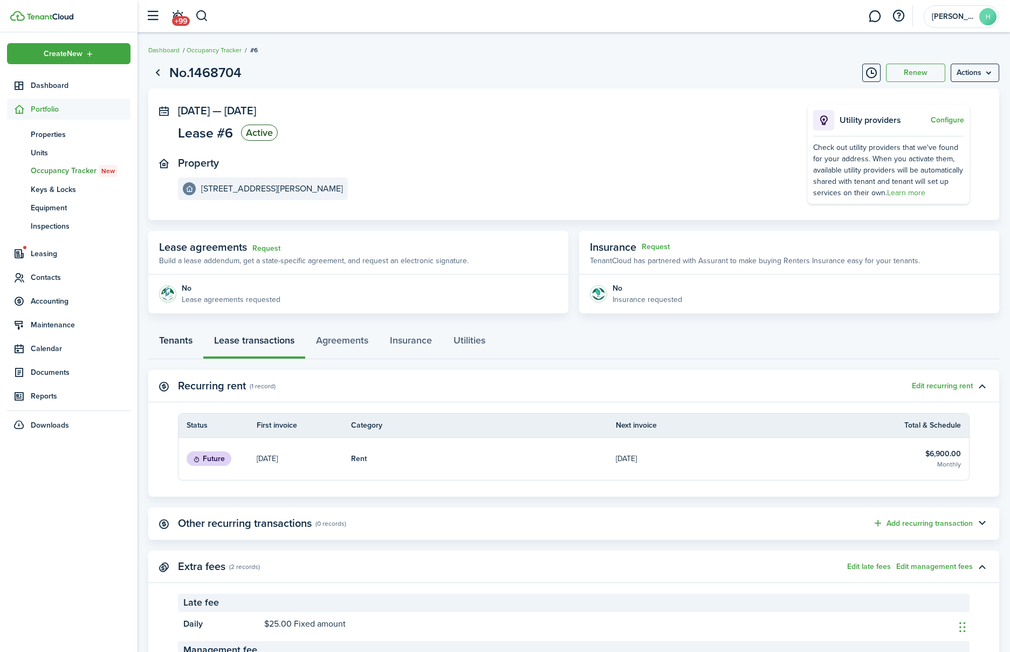
click at [168, 338] on link "Tenants" at bounding box center [175, 343] width 55 height 32
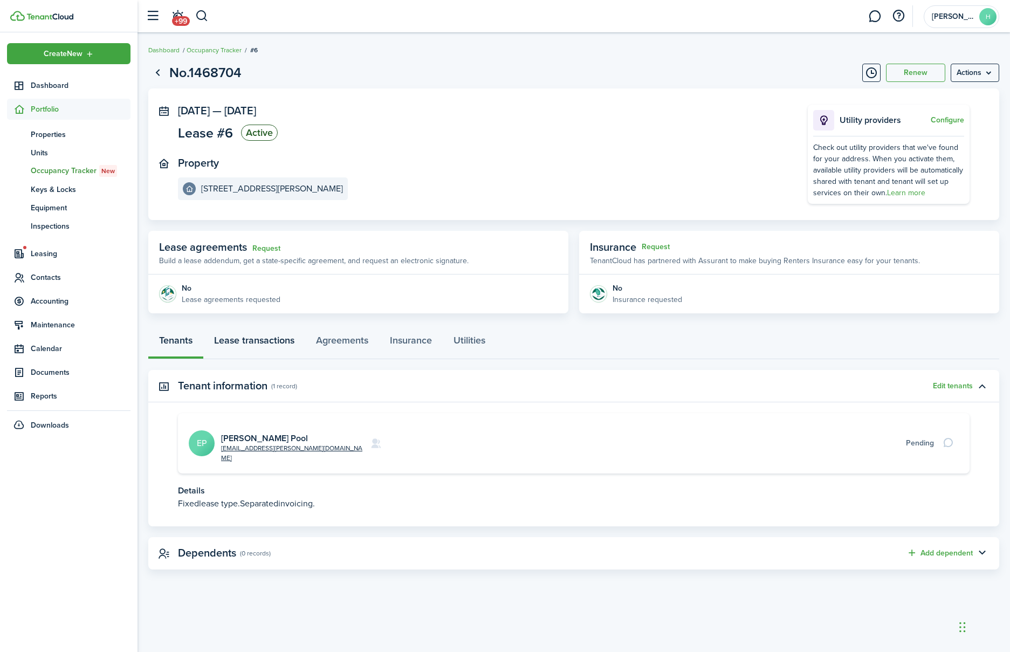
click at [235, 338] on link "Lease transactions" at bounding box center [254, 343] width 102 height 32
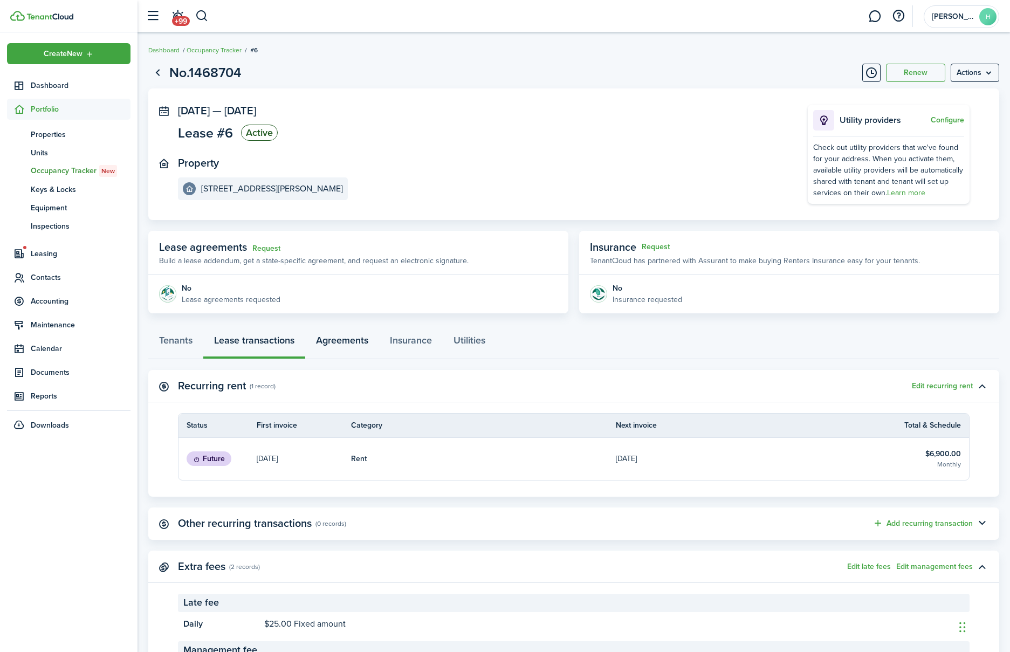
click at [360, 346] on link "Agreements" at bounding box center [342, 343] width 74 height 32
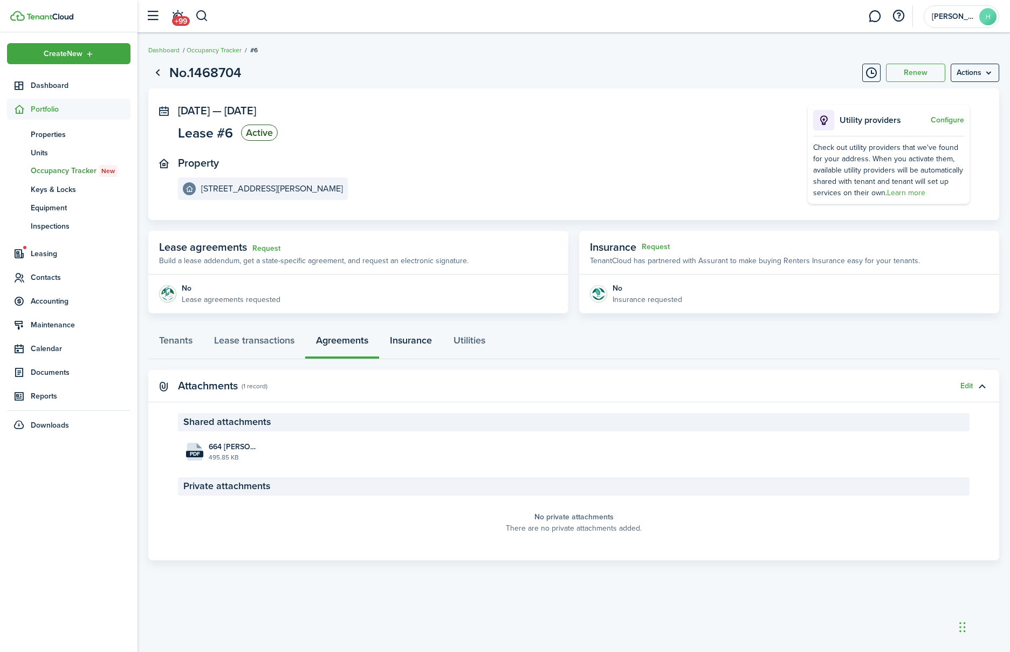
click at [403, 345] on link "Insurance" at bounding box center [411, 343] width 64 height 32
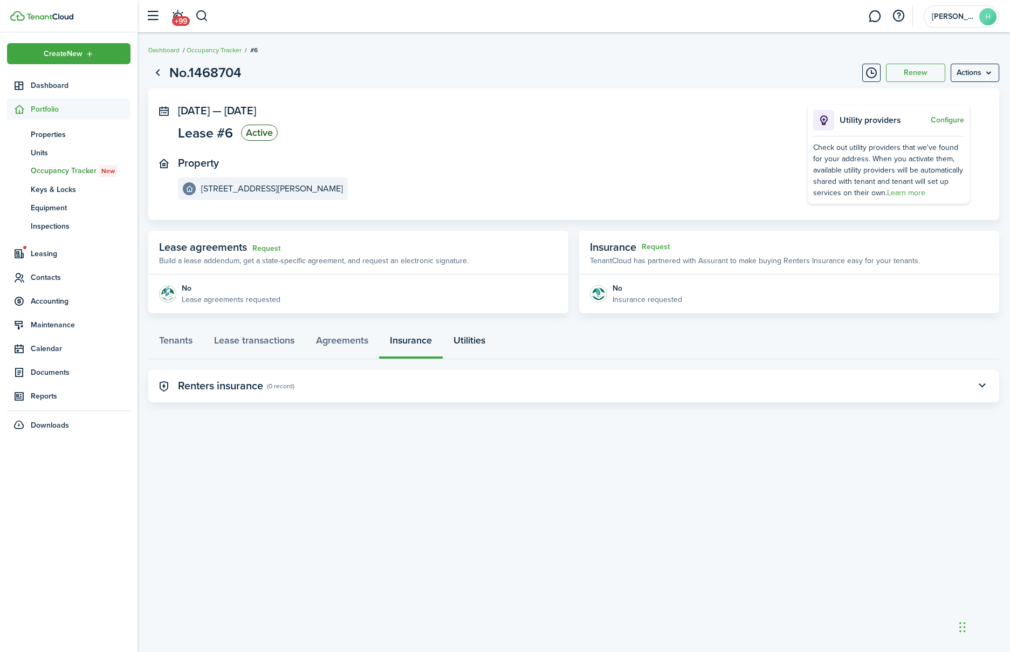
click at [476, 335] on link "Utilities" at bounding box center [469, 343] width 53 height 32
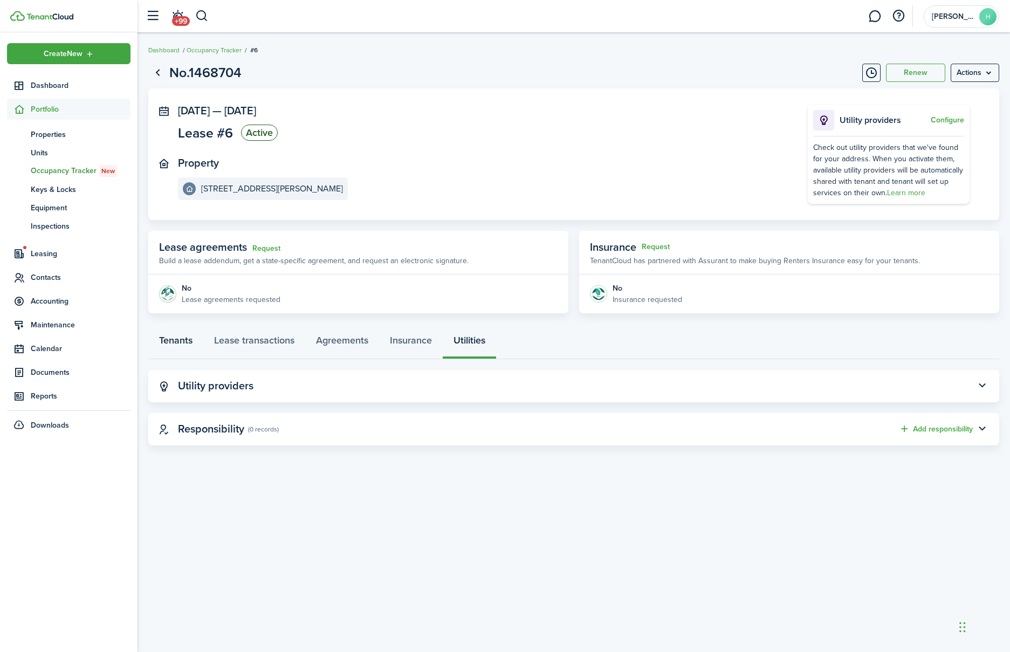
click at [190, 335] on link "Tenants" at bounding box center [175, 343] width 55 height 32
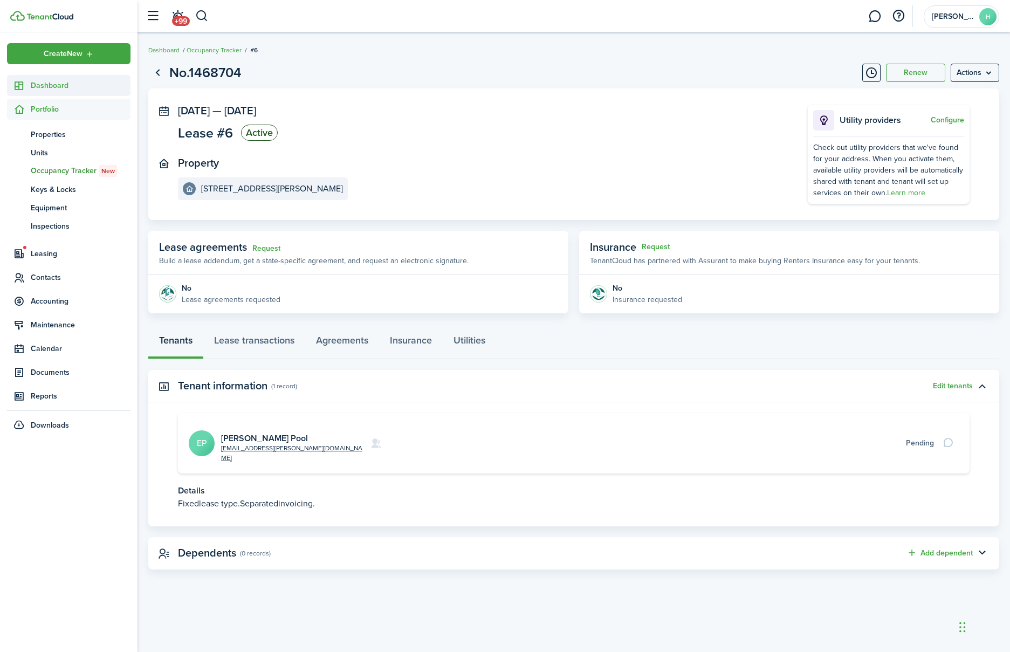
click at [56, 84] on span "Dashboard" at bounding box center [81, 85] width 100 height 11
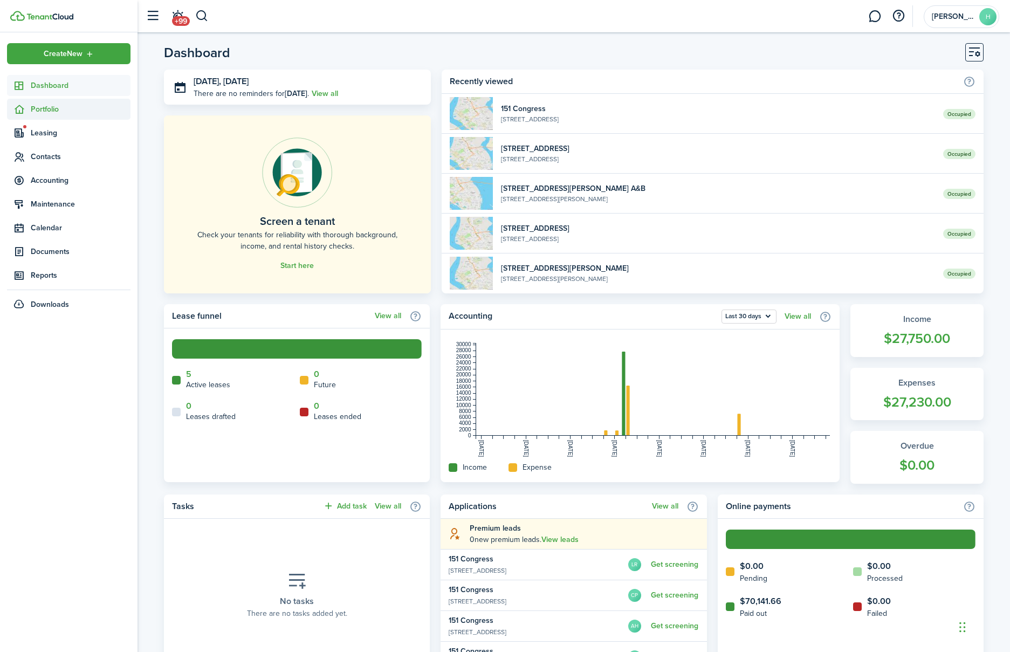
click at [51, 107] on span "Portfolio" at bounding box center [81, 109] width 100 height 11
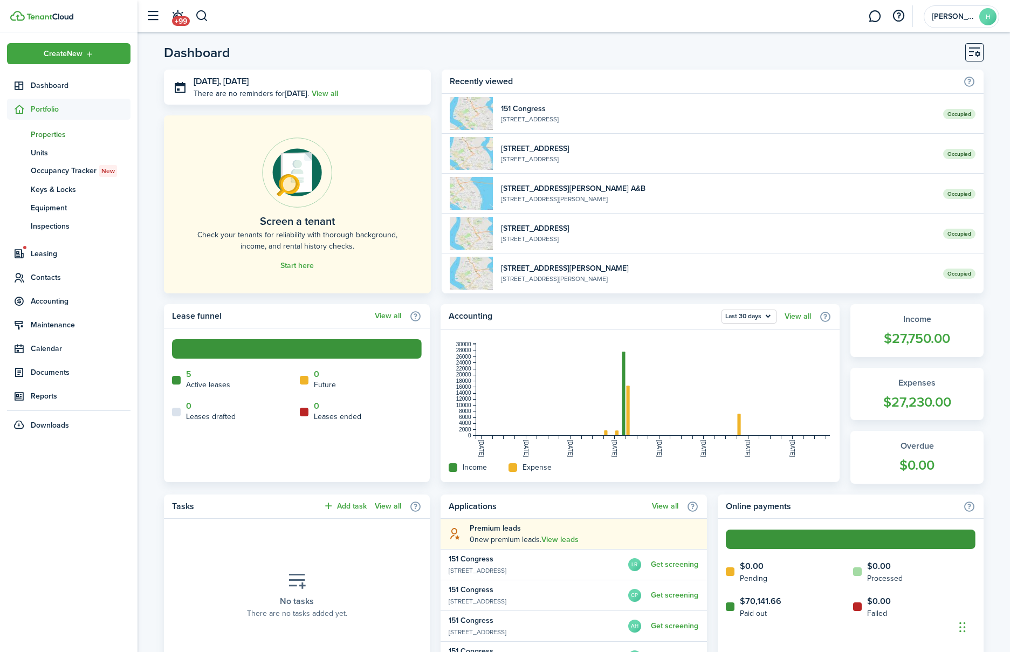
click at [44, 135] on span "Properties" at bounding box center [81, 134] width 100 height 11
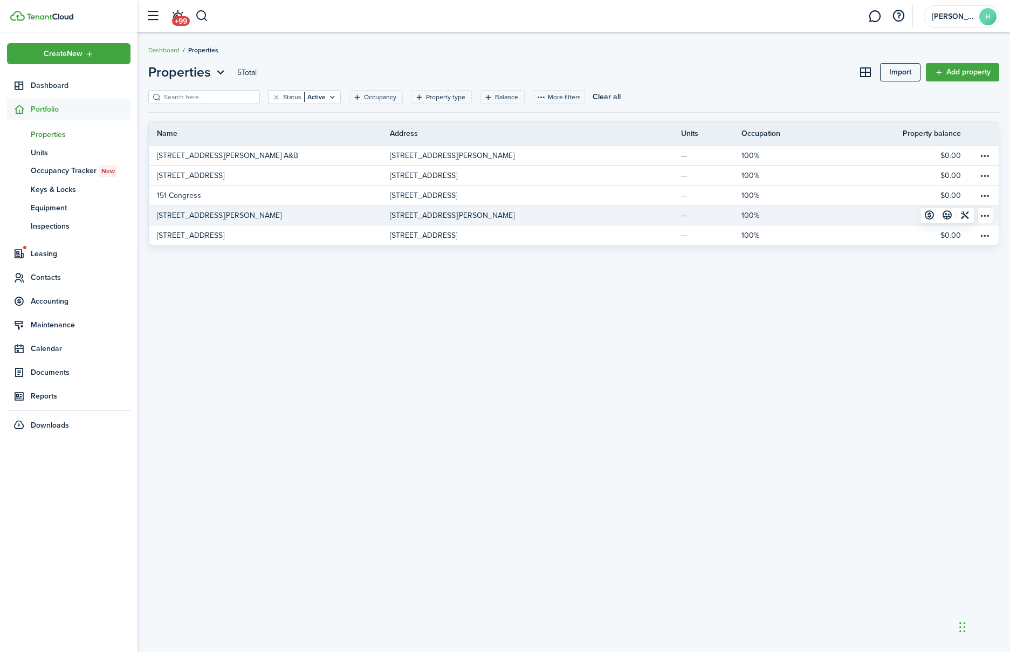
click at [427, 219] on p "[STREET_ADDRESS][PERSON_NAME]" at bounding box center [452, 215] width 125 height 11
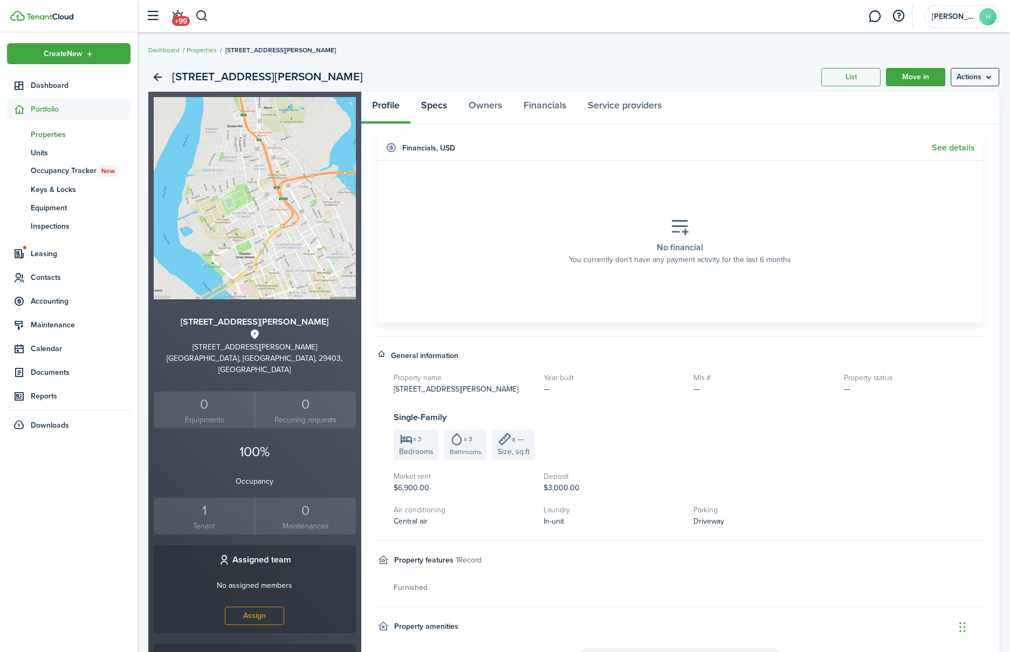
click at [427, 112] on link "Specs" at bounding box center [433, 108] width 47 height 32
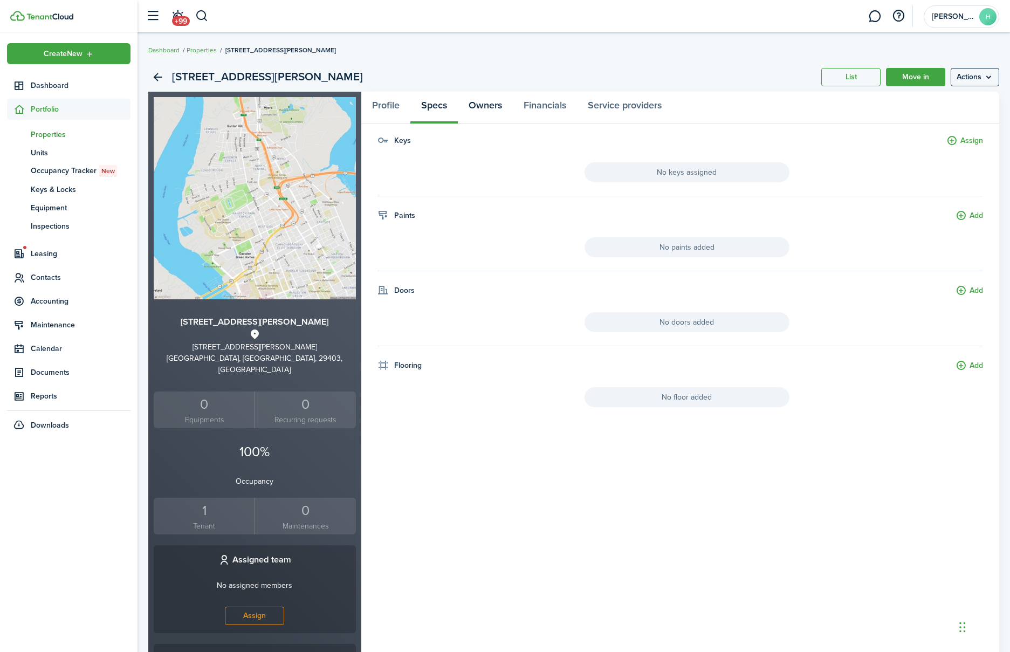
click at [493, 109] on link "Owners" at bounding box center [485, 108] width 55 height 32
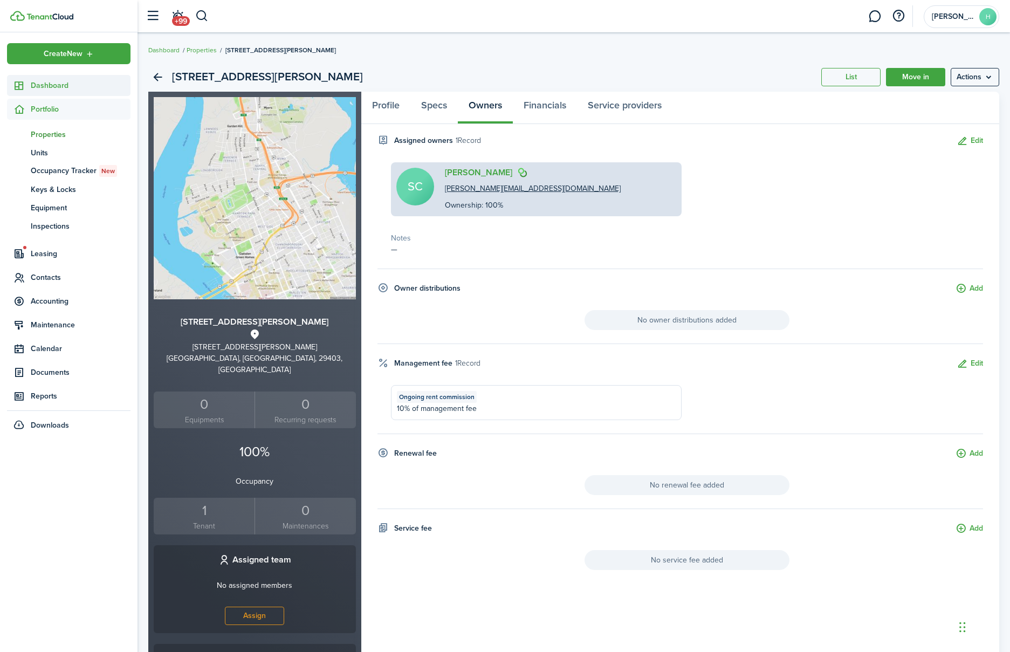
click at [63, 85] on span "Dashboard" at bounding box center [81, 85] width 100 height 11
